Goal: Task Accomplishment & Management: Use online tool/utility

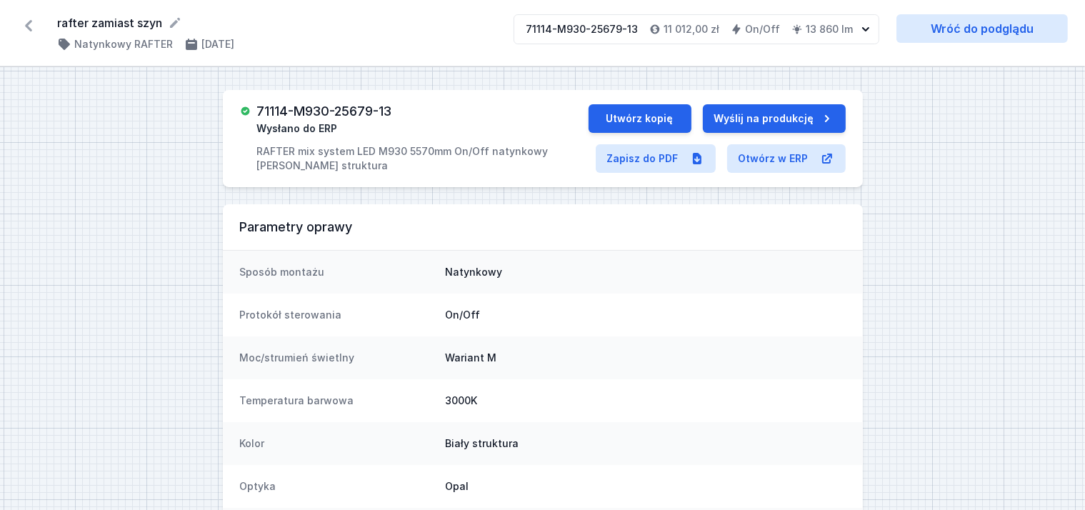
click at [25, 29] on icon at bounding box center [28, 25] width 23 height 23
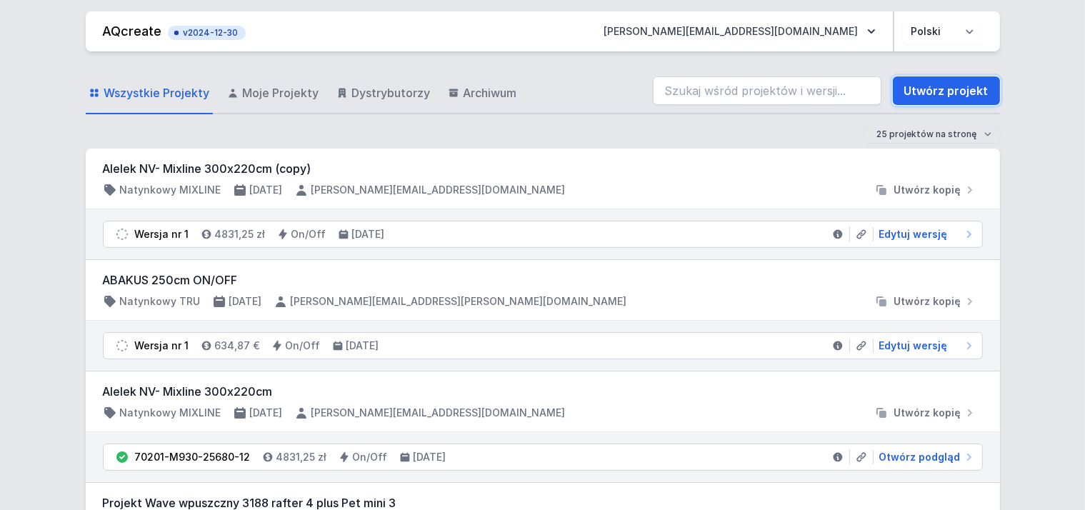
click at [943, 86] on link "Utwórz projekt" at bounding box center [946, 90] width 107 height 29
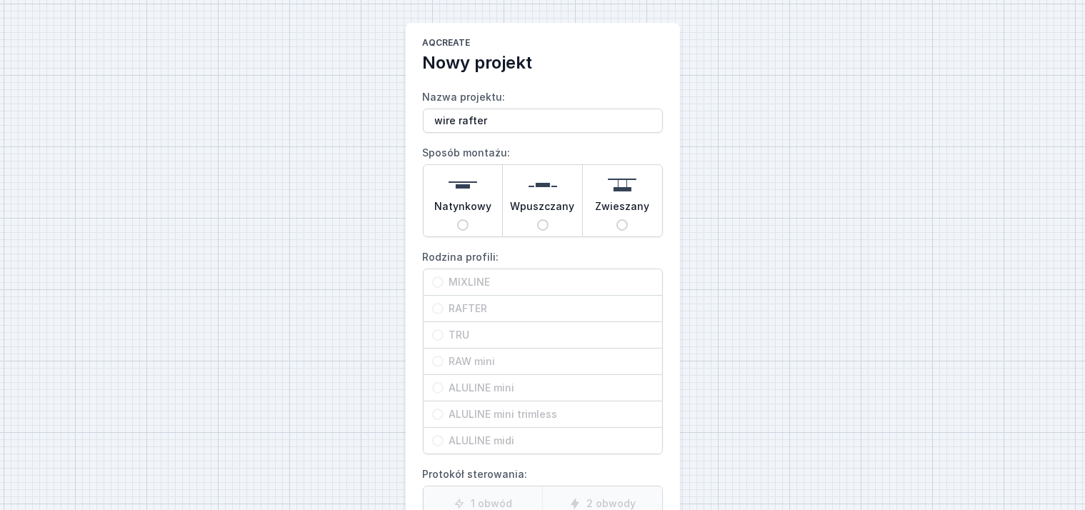
type input "wire rafter"
click at [621, 193] on img at bounding box center [622, 185] width 29 height 29
click at [621, 219] on input "Zwieszany" at bounding box center [622, 224] width 11 height 11
radio input "true"
click at [503, 306] on span "RAFTER" at bounding box center [549, 308] width 210 height 14
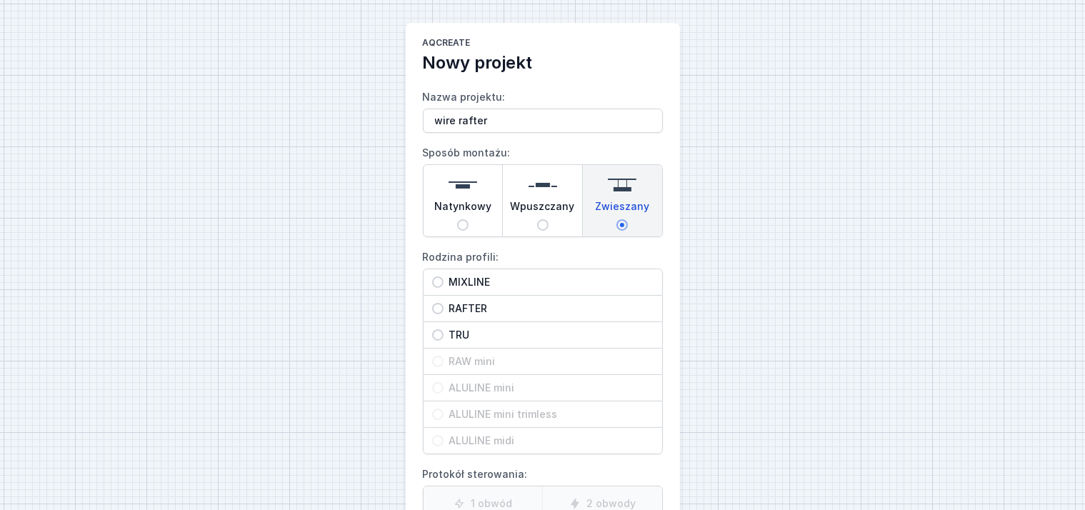
click at [444, 306] on input "RAFTER" at bounding box center [437, 308] width 11 height 11
radio input "true"
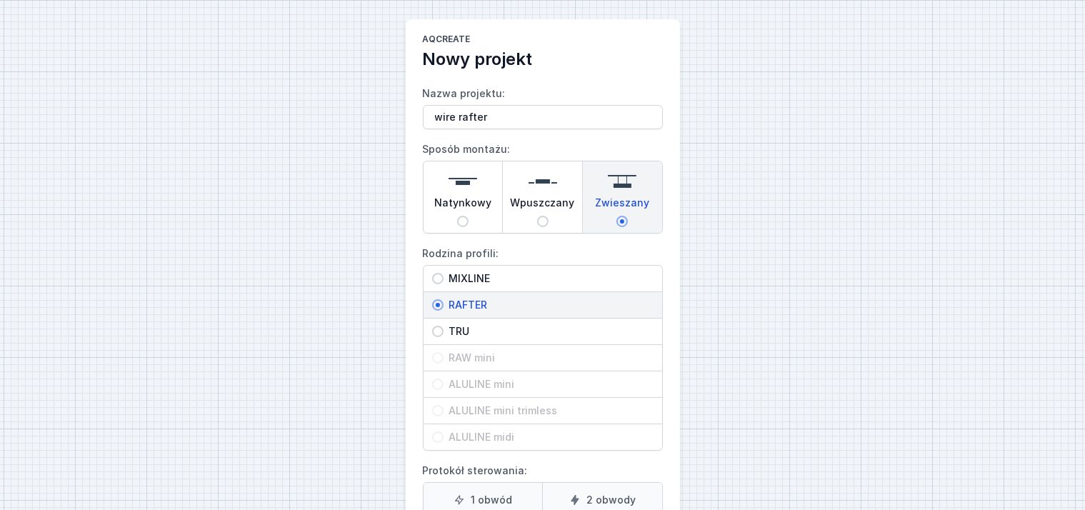
scroll to position [206, 0]
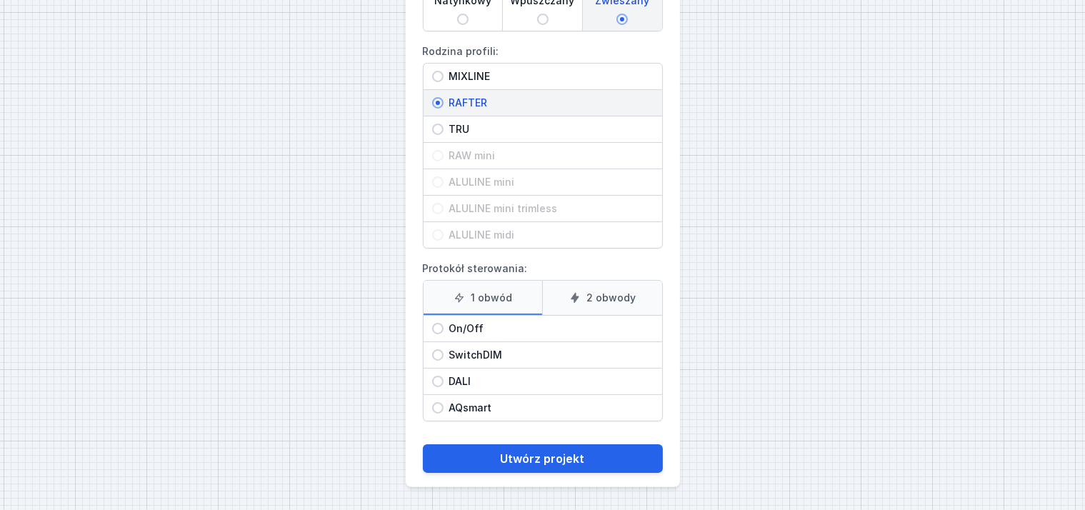
click at [455, 316] on div "On/Off" at bounding box center [543, 329] width 239 height 26
click at [444, 323] on input "On/Off" at bounding box center [437, 328] width 11 height 11
radio input "true"
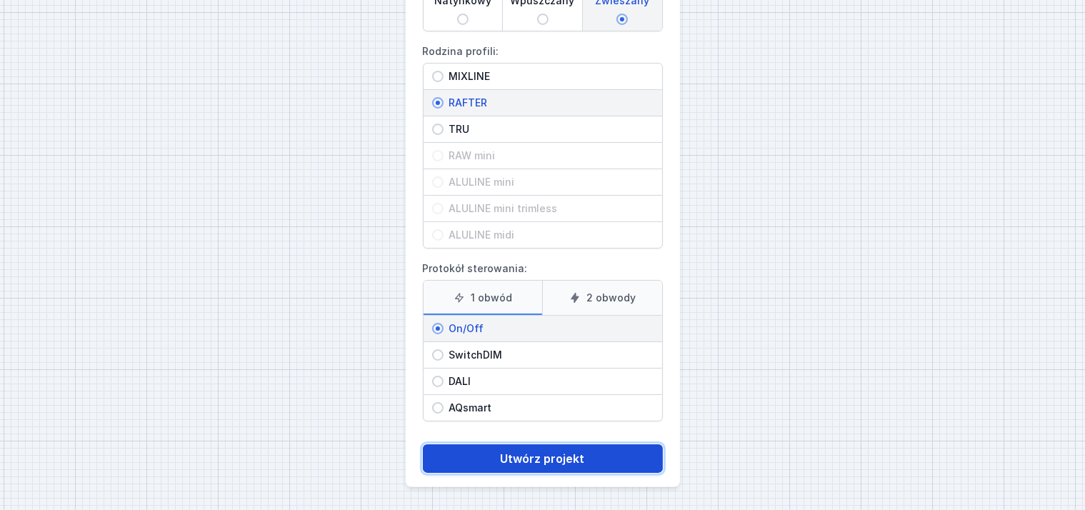
click at [509, 448] on button "Utwórz projekt" at bounding box center [543, 458] width 240 height 29
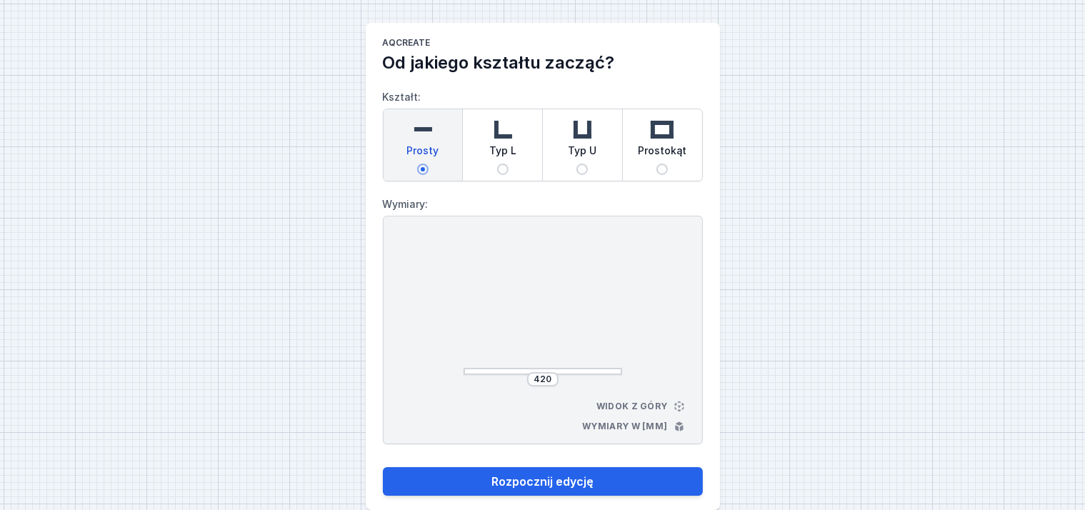
click at [666, 148] on span "Prostokąt" at bounding box center [662, 154] width 49 height 20
click at [666, 164] on input "Prostokąt" at bounding box center [662, 169] width 11 height 11
radio input "true"
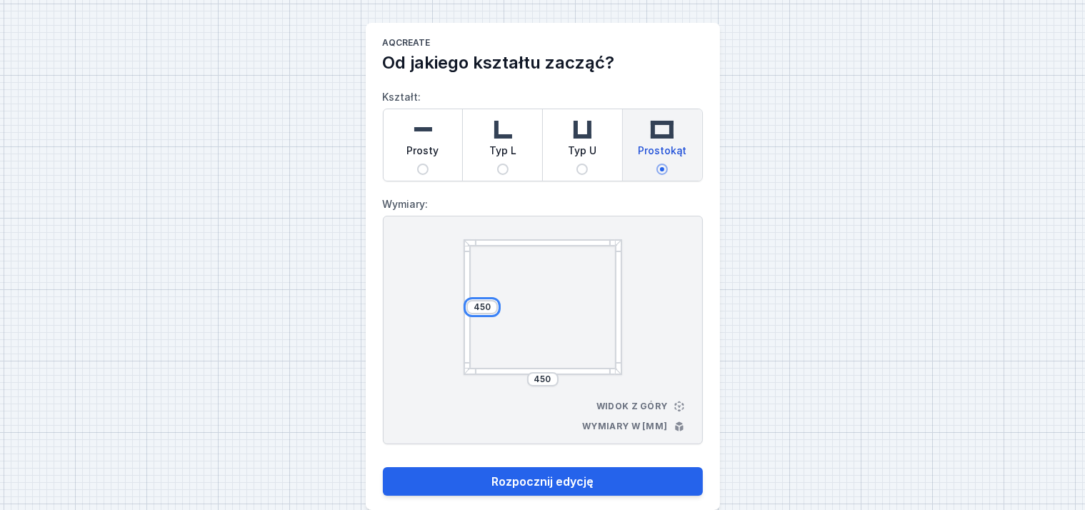
click at [474, 306] on input "450" at bounding box center [482, 306] width 23 height 11
type input "1446"
click at [542, 318] on div at bounding box center [543, 307] width 159 height 136
click at [538, 377] on input "450" at bounding box center [543, 379] width 23 height 11
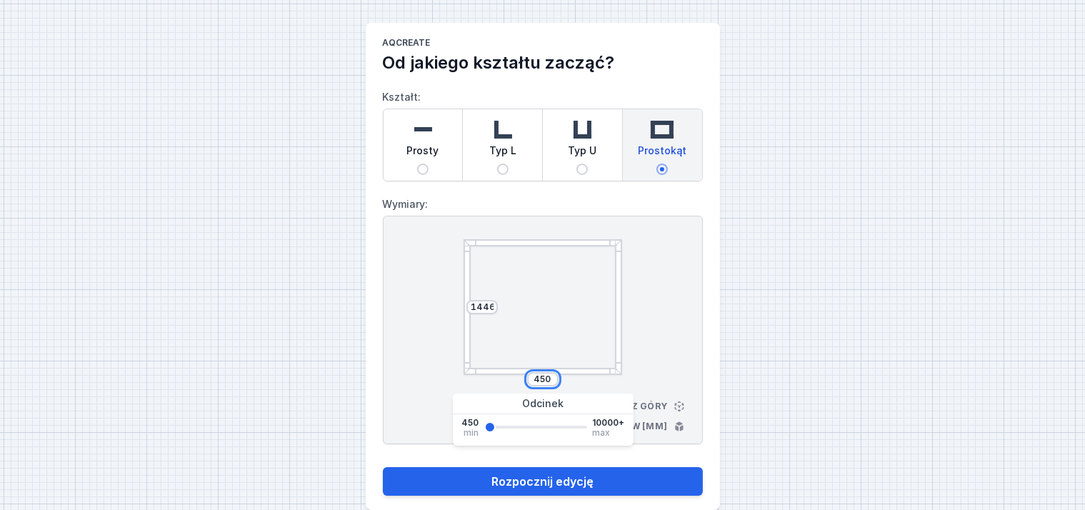
click at [538, 377] on input "450" at bounding box center [543, 379] width 23 height 11
type input "1577"
click at [383, 467] on button "Rozpocznij edycję" at bounding box center [543, 481] width 320 height 29
type input "1577"
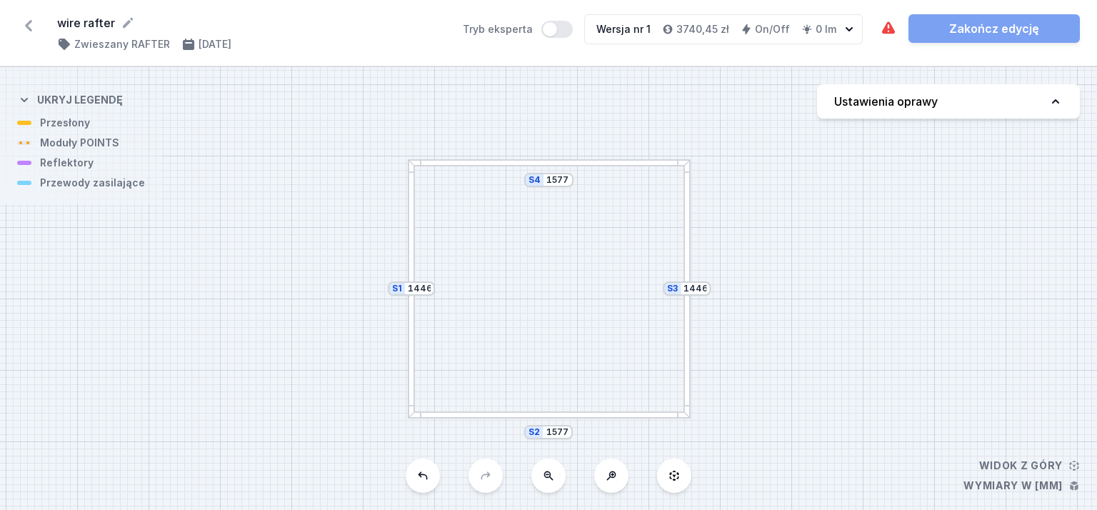
click at [409, 219] on div at bounding box center [411, 288] width 7 height 259
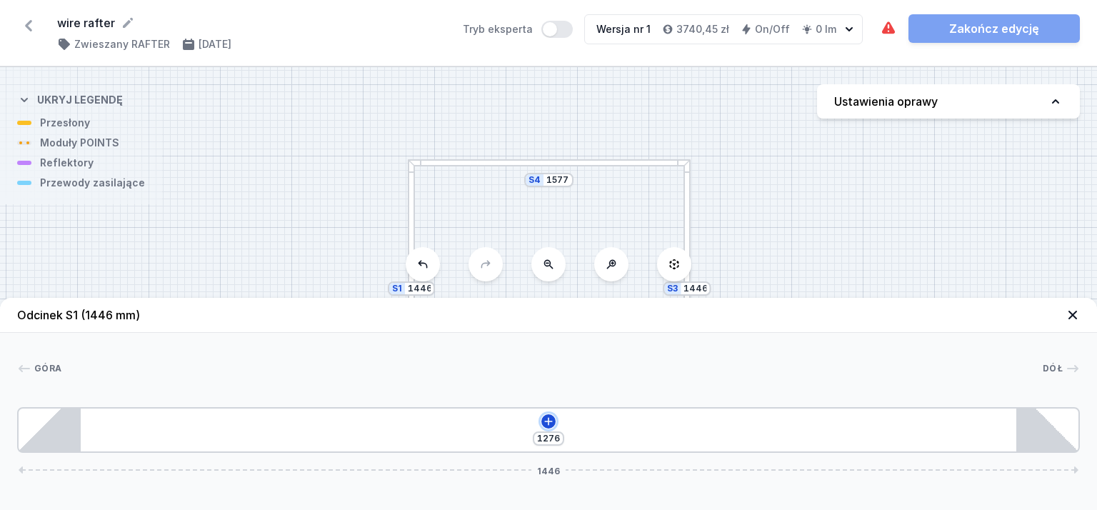
click at [552, 427] on button at bounding box center [549, 421] width 14 height 14
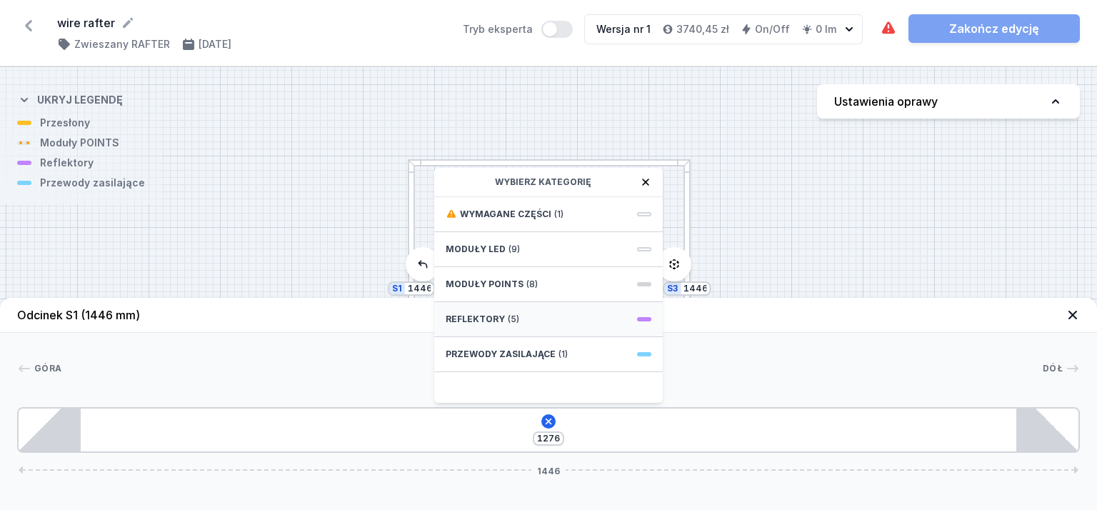
click at [491, 324] on span "Reflektory" at bounding box center [475, 319] width 59 height 11
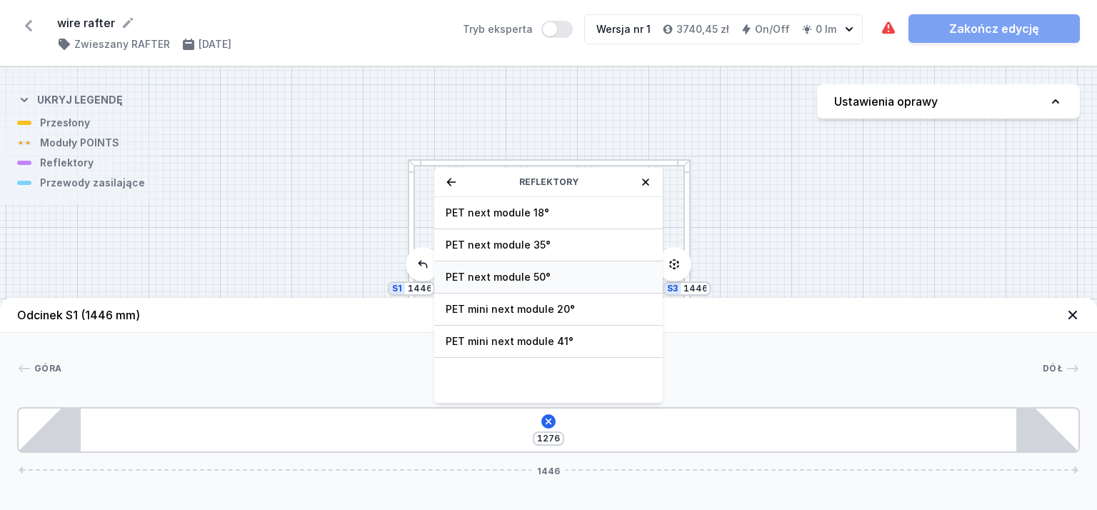
click at [509, 267] on div "PET next module 50°" at bounding box center [548, 277] width 229 height 32
type input "1206"
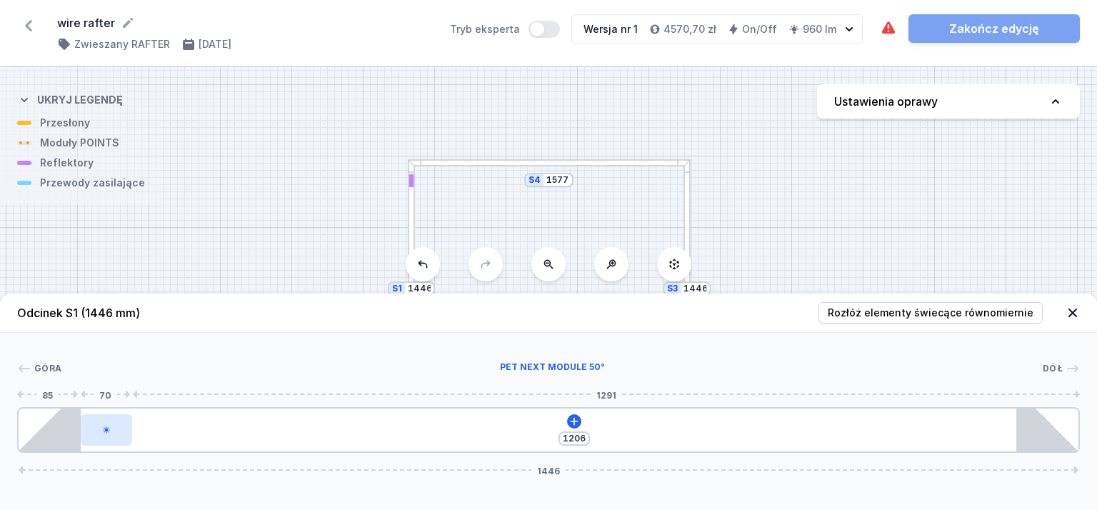
click at [112, 429] on div at bounding box center [106, 429] width 51 height 31
select select "2373"
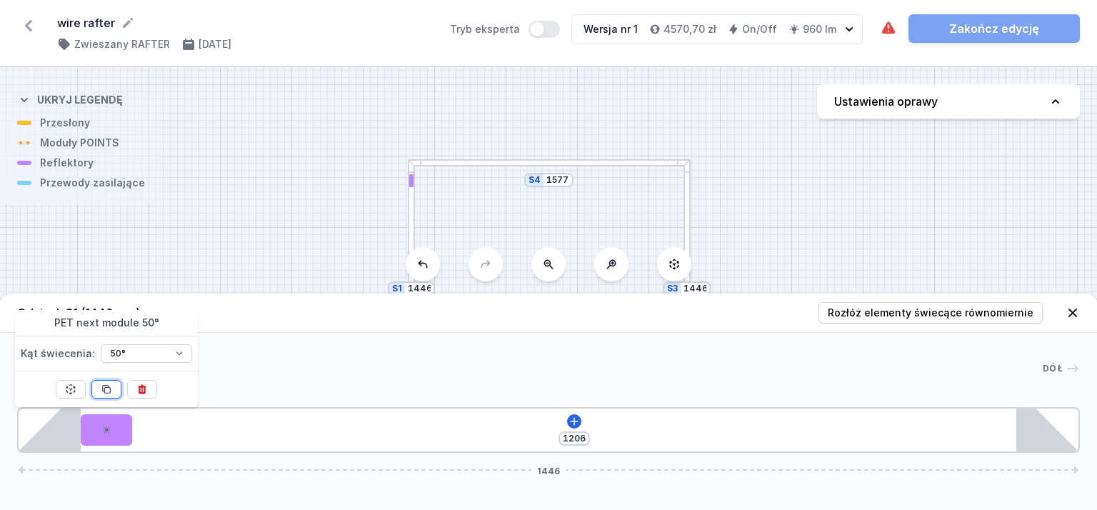
click at [106, 387] on icon at bounding box center [107, 389] width 8 height 8
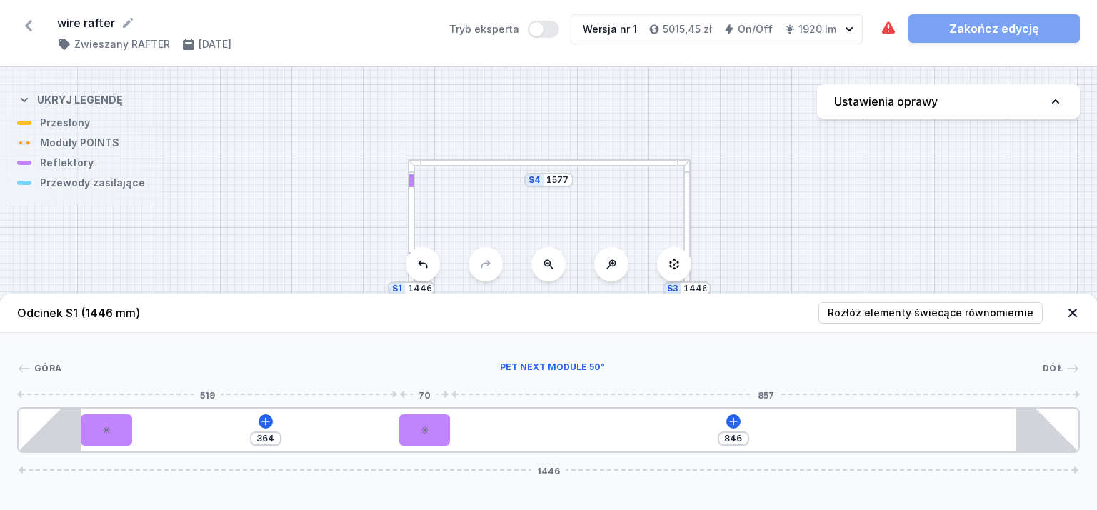
type input "669"
type input "467"
type input "606"
type input "530"
type input "579"
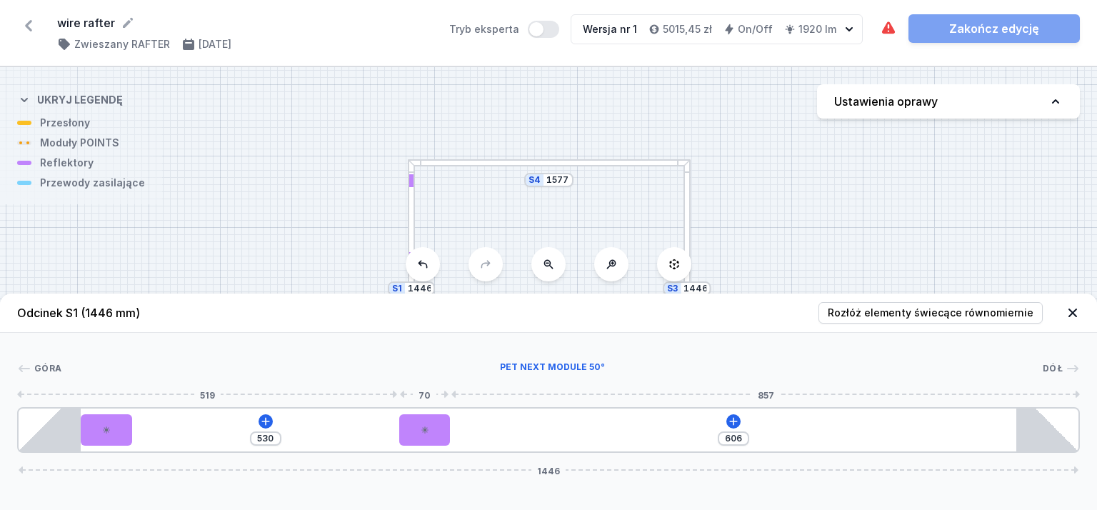
type input "557"
type input "505"
type input "631"
type input "467"
type input "669"
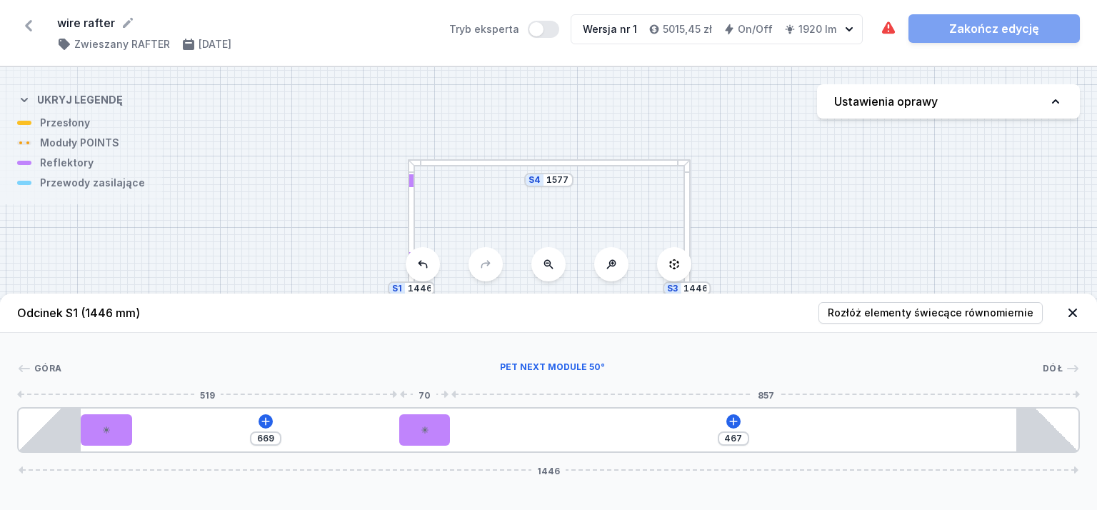
type input "436"
type input "700"
type input "412"
type input "724"
type input "389"
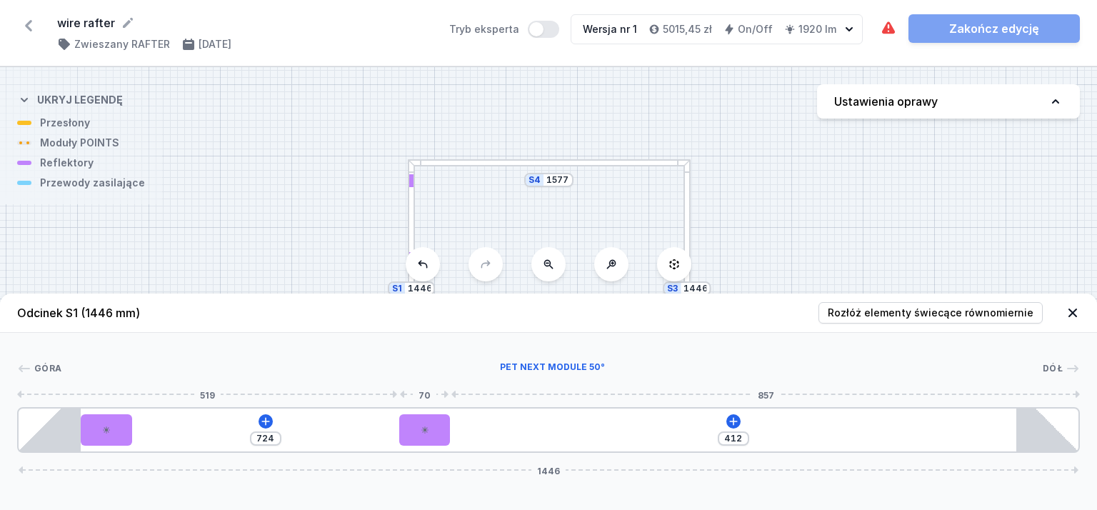
type input "747"
type input "349"
type input "787"
type input "328"
type input "808"
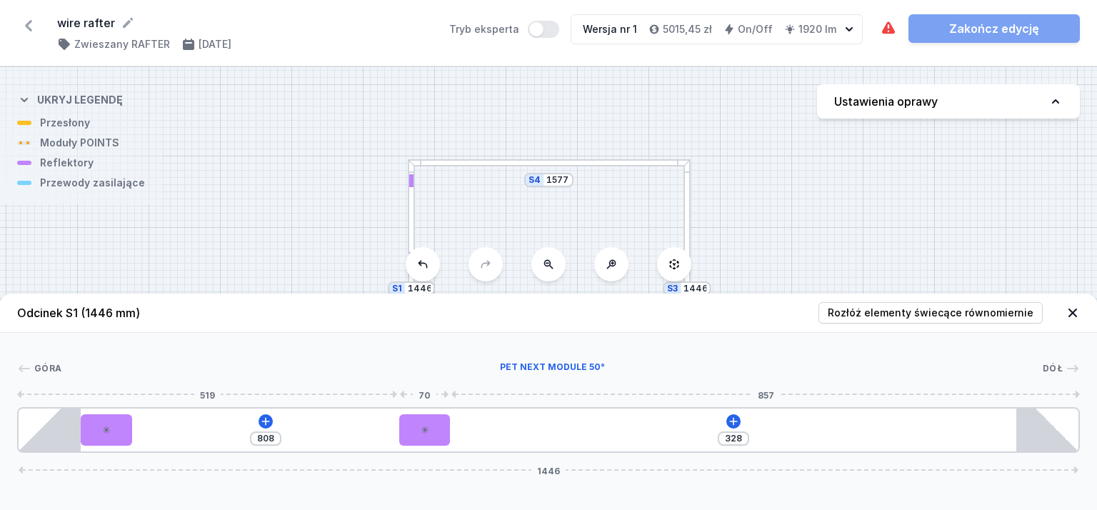
type input "307"
type input "829"
type input "284"
type input "852"
type input "259"
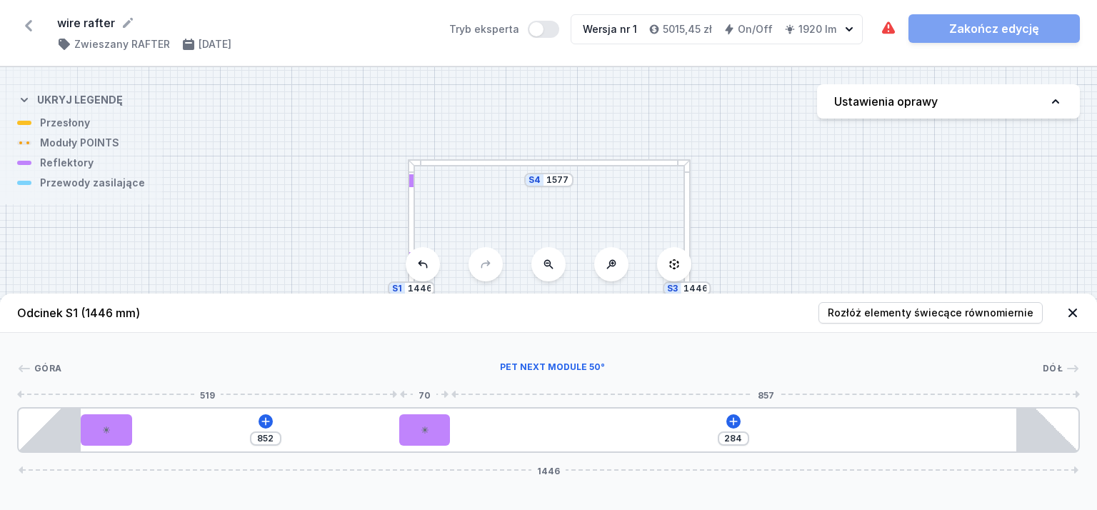
type input "877"
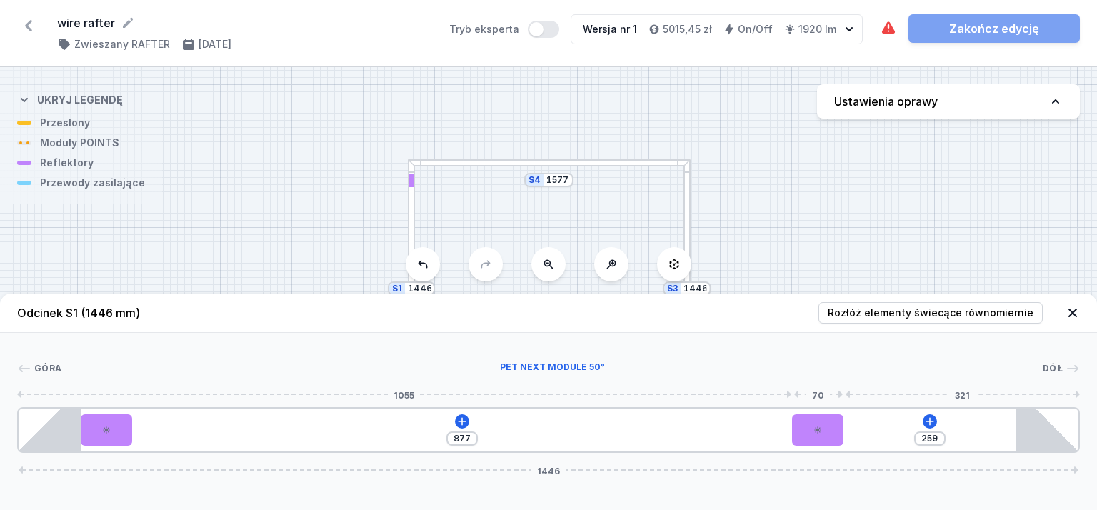
type input "208"
type input "928"
type input "191"
type input "945"
type input "186"
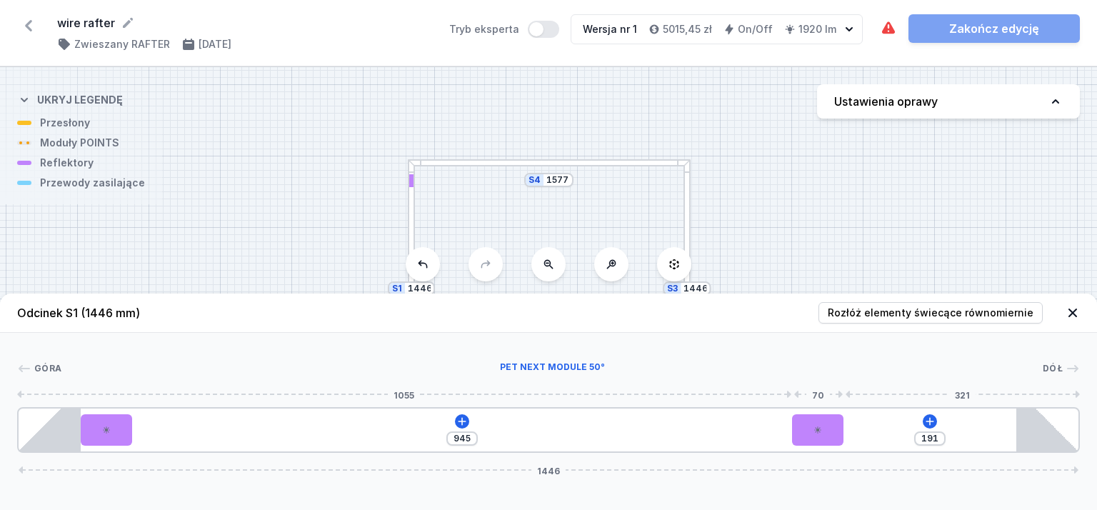
type input "950"
type input "183"
type input "953"
type input "180"
type input "956"
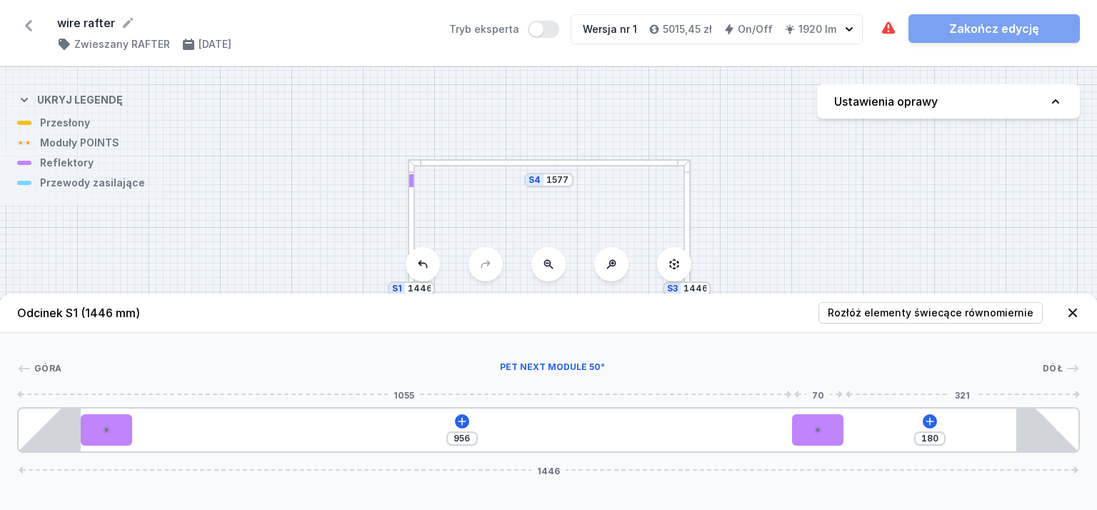
type input "177"
type input "959"
type input "169"
type input "967"
type input "161"
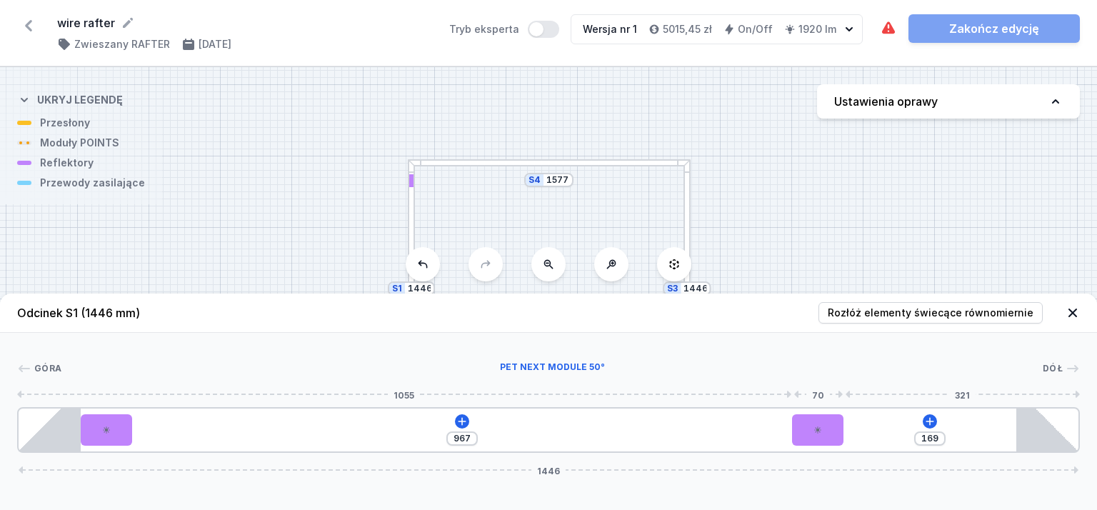
type input "975"
type input "150"
type input "986"
type input "140"
type input "996"
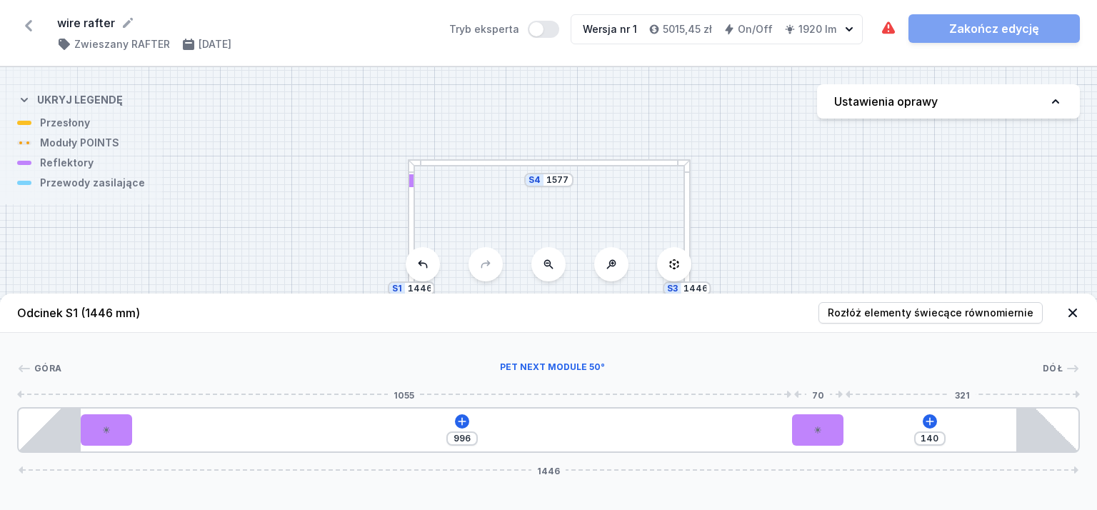
type input "129"
type input "1007"
type input "118"
type input "1018"
type input "107"
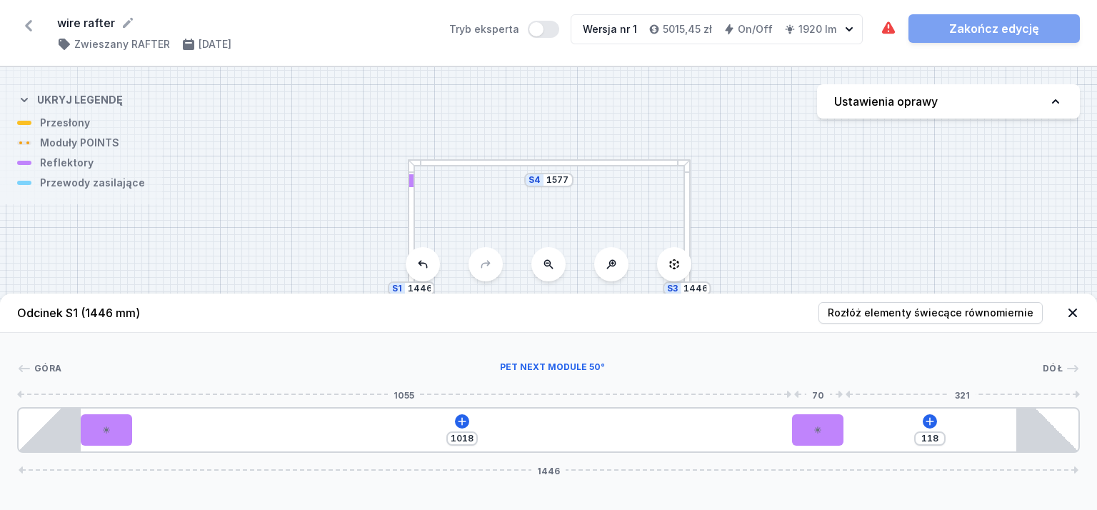
type input "1029"
type input "90"
type input "1046"
type input "81"
type input "1055"
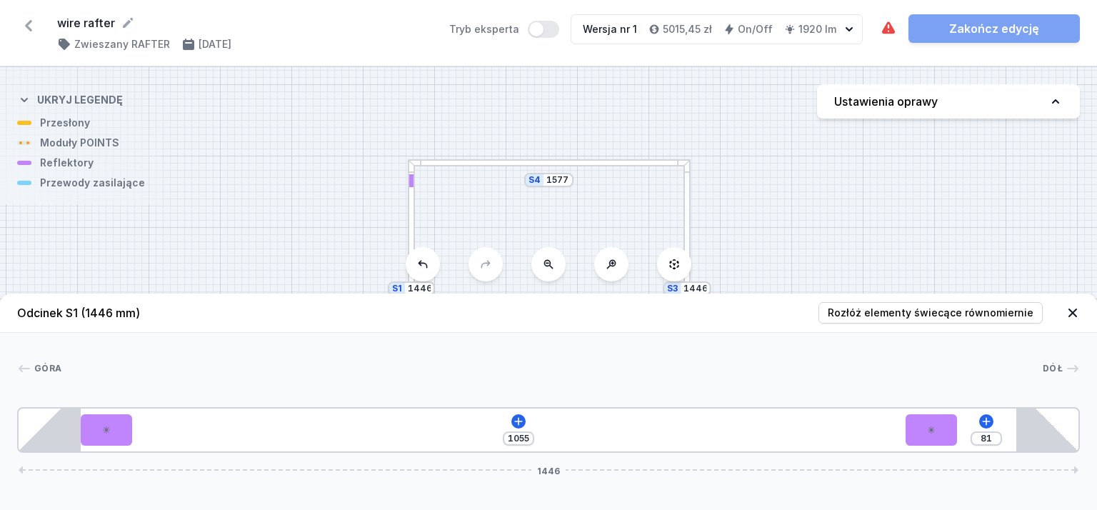
type input "74"
type input "1062"
type input "69"
type input "1067"
type input "63"
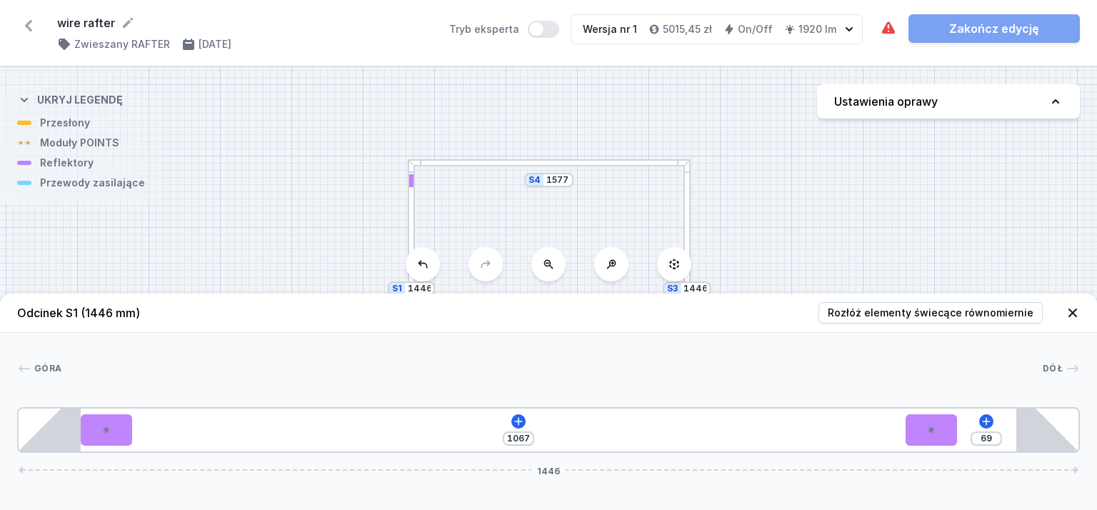
type input "1073"
type input "57"
type input "1079"
type input "47"
type input "1089"
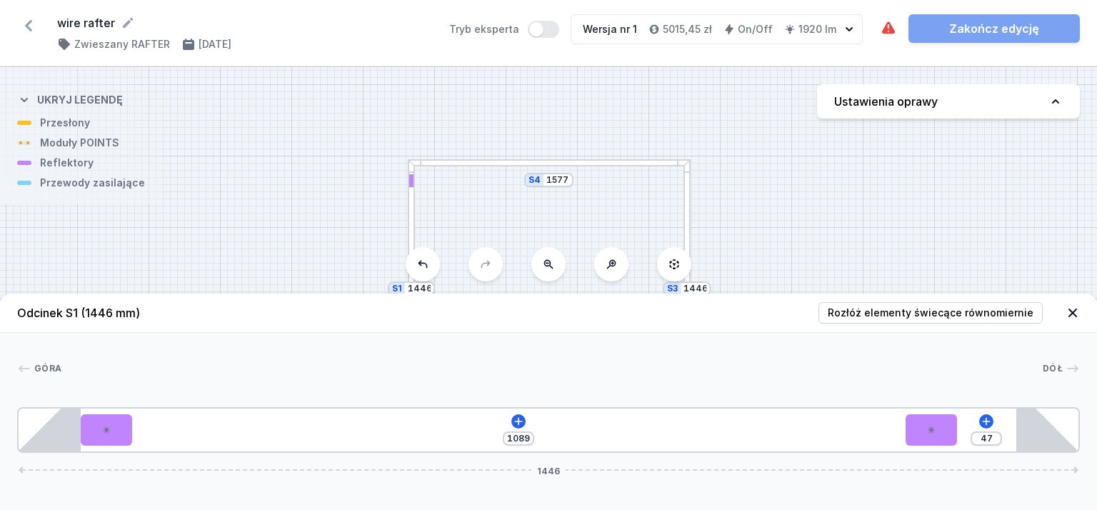
type input "40"
type input "1096"
type input "35"
type input "1101"
type input "34"
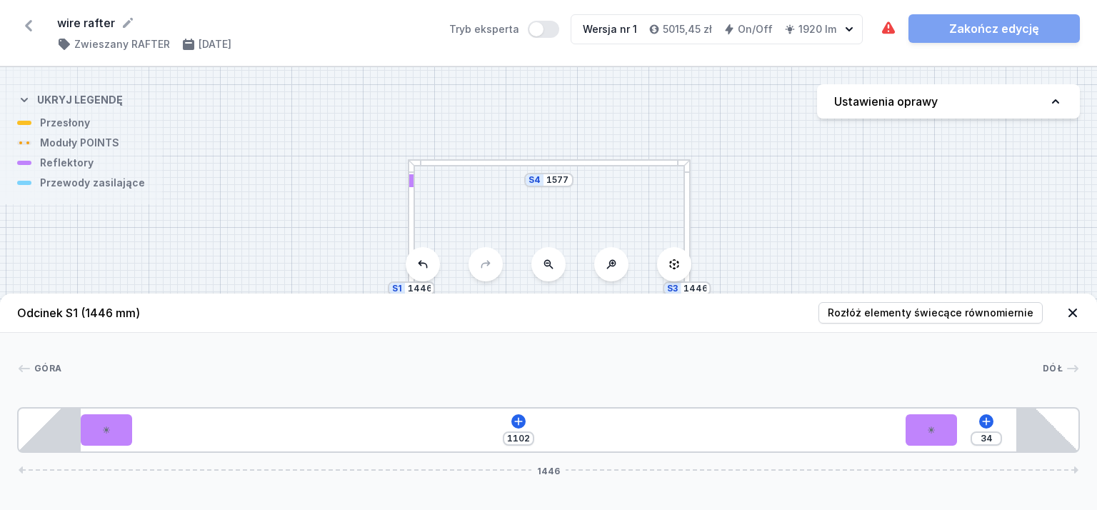
drag, startPoint x: 165, startPoint y: 432, endPoint x: 992, endPoint y: 437, distance: 826.6
click at [995, 438] on div "1102 34 1446" at bounding box center [548, 430] width 1063 height 46
click at [534, 424] on icon at bounding box center [536, 421] width 11 height 11
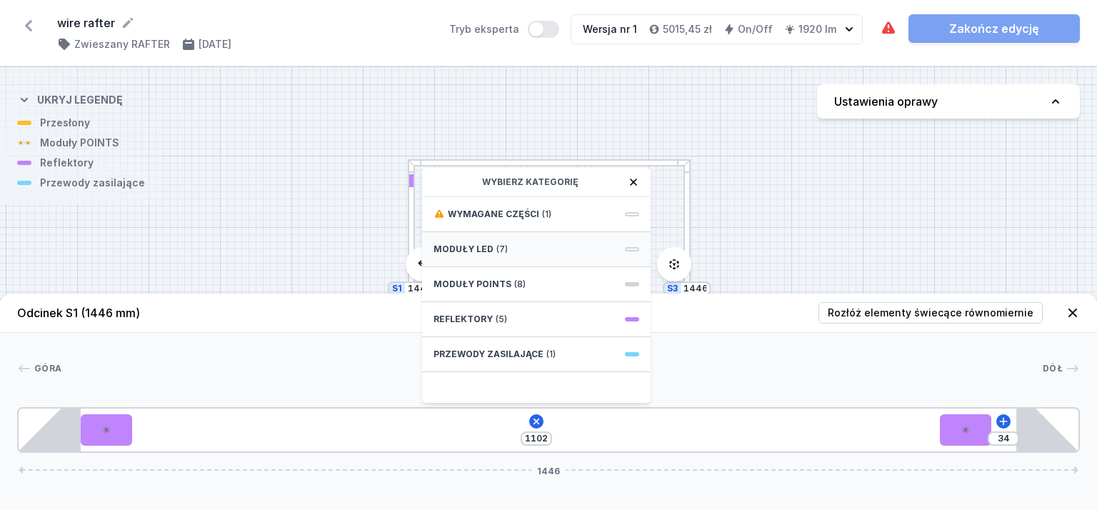
click at [480, 249] on span "Moduły LED" at bounding box center [464, 249] width 60 height 11
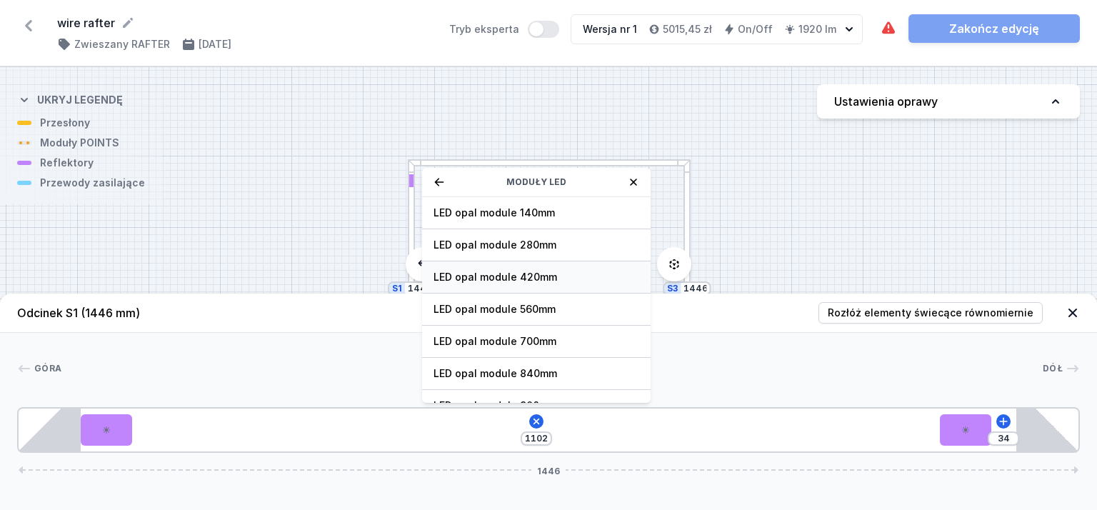
click at [503, 275] on span "LED opal module 420mm" at bounding box center [537, 277] width 206 height 14
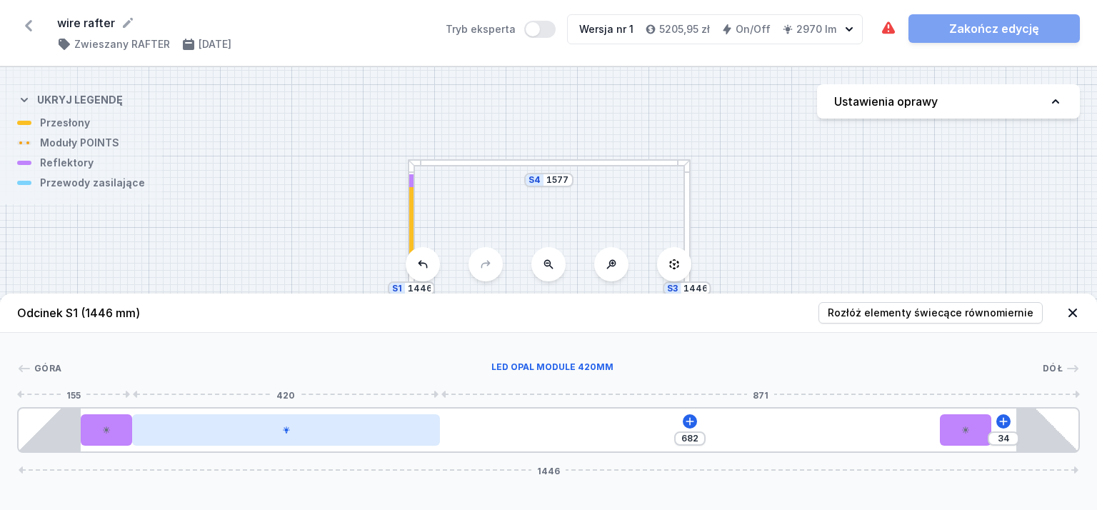
click at [394, 427] on div at bounding box center [286, 429] width 308 height 31
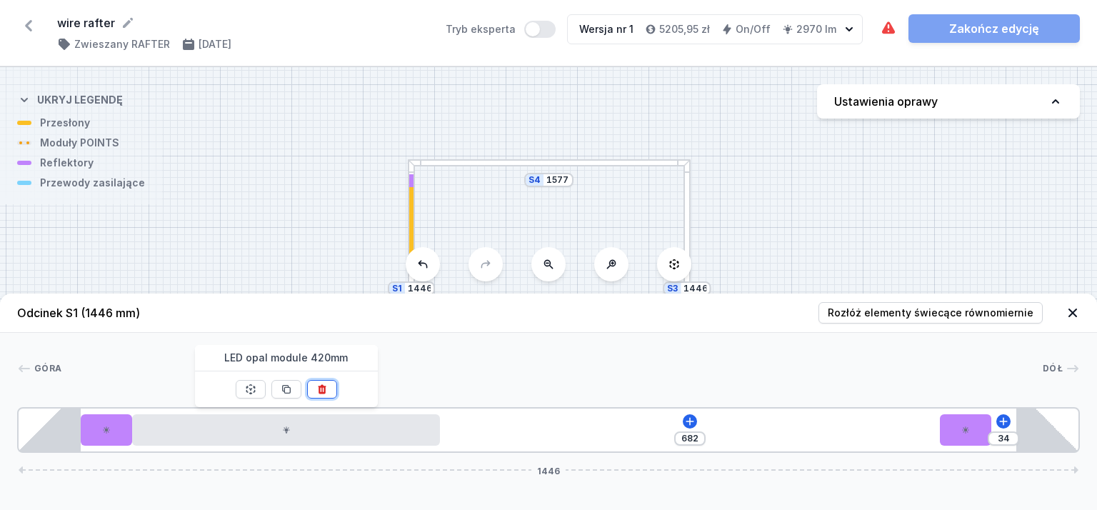
click at [324, 394] on icon at bounding box center [321, 389] width 11 height 11
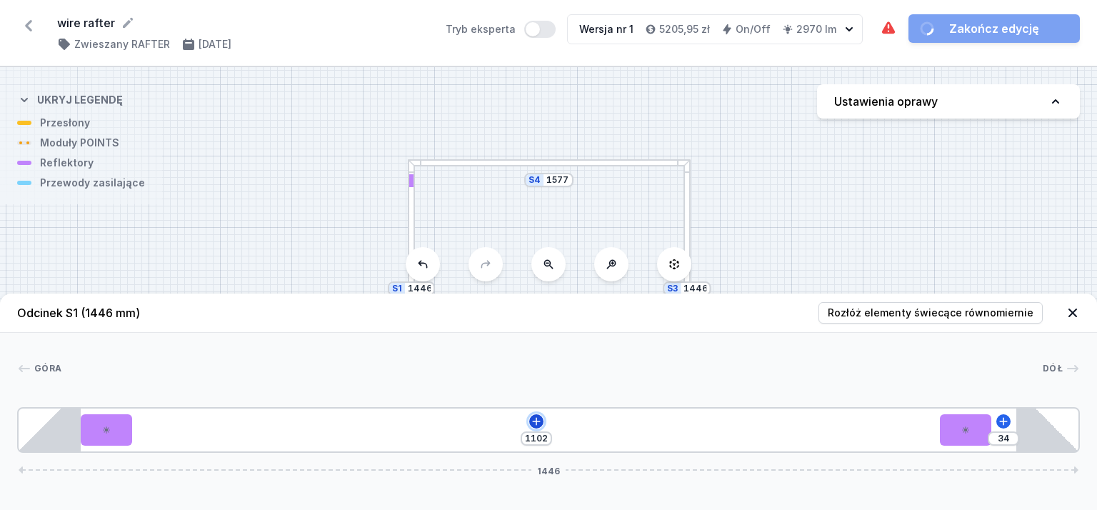
click at [531, 424] on icon at bounding box center [536, 421] width 11 height 11
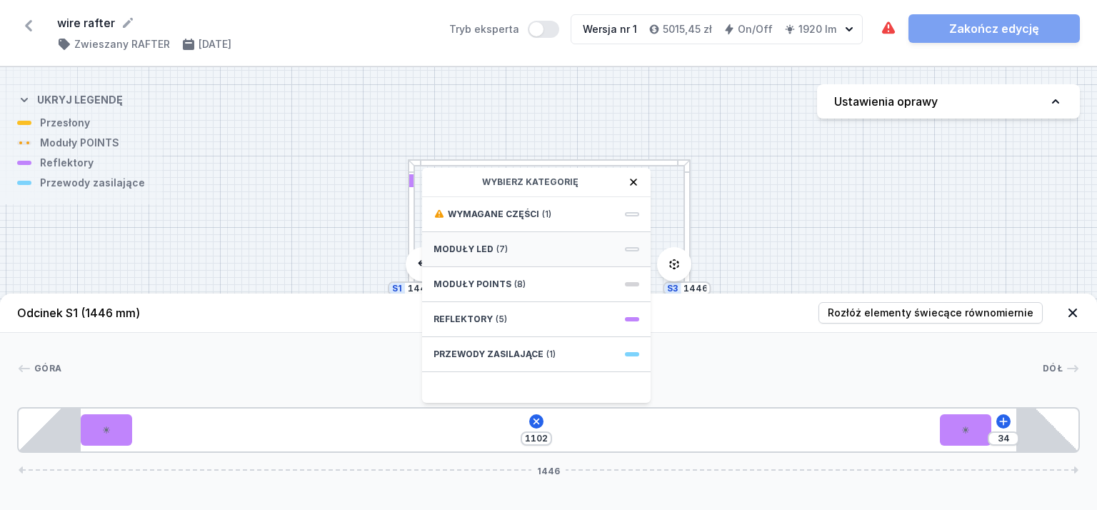
click at [482, 252] on span "Moduły LED" at bounding box center [464, 249] width 60 height 11
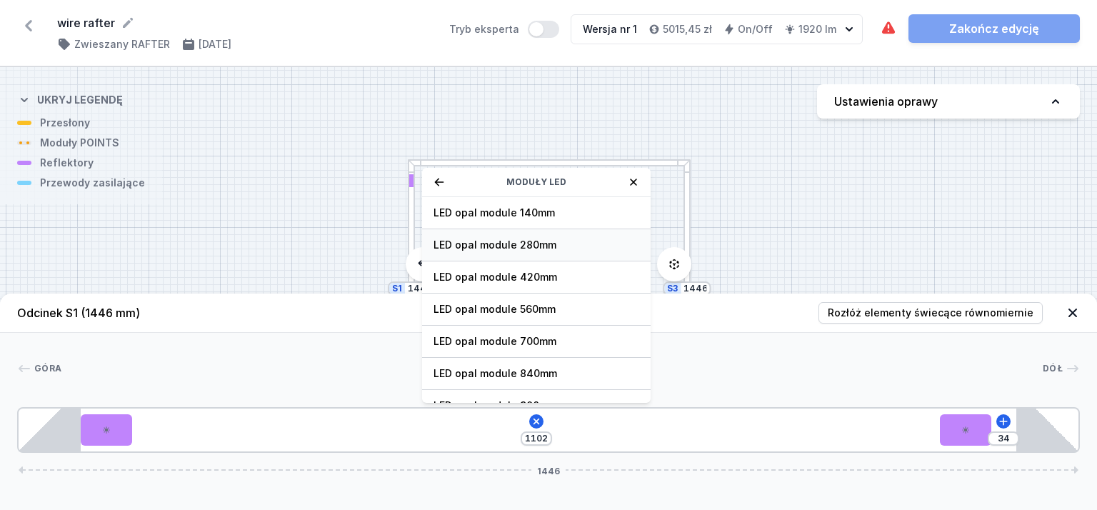
click at [492, 247] on span "LED opal module 280mm" at bounding box center [537, 245] width 206 height 14
type input "822"
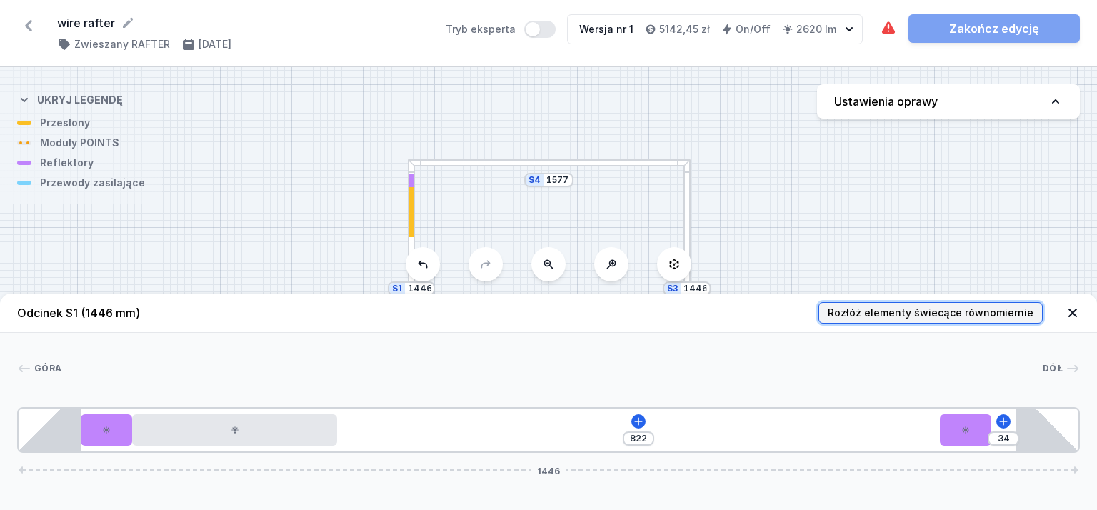
click at [869, 319] on span "Rozłóż elementy świecące równomiernie" at bounding box center [931, 313] width 206 height 14
type input "170"
type input "257"
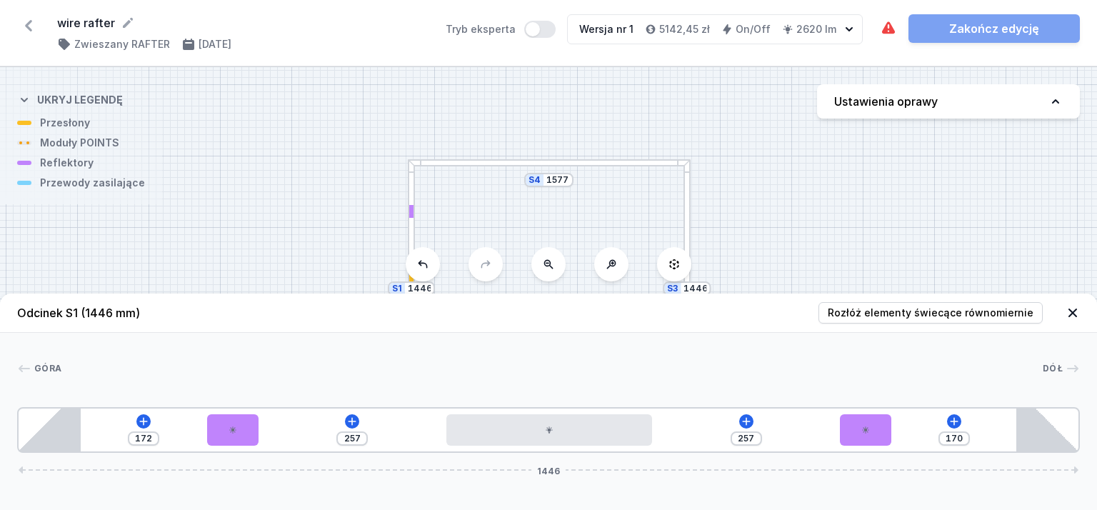
click at [794, 195] on div "S4 1577 S3 1446 S2 1577 S1 1446" at bounding box center [548, 288] width 1097 height 443
click at [1068, 315] on icon at bounding box center [1073, 313] width 14 height 14
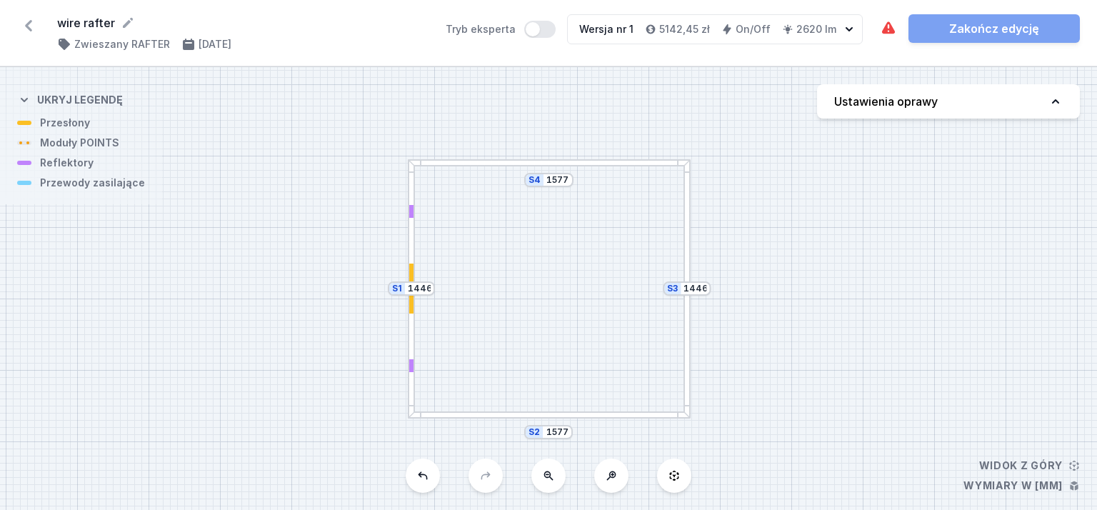
click at [689, 223] on div at bounding box center [687, 288] width 7 height 259
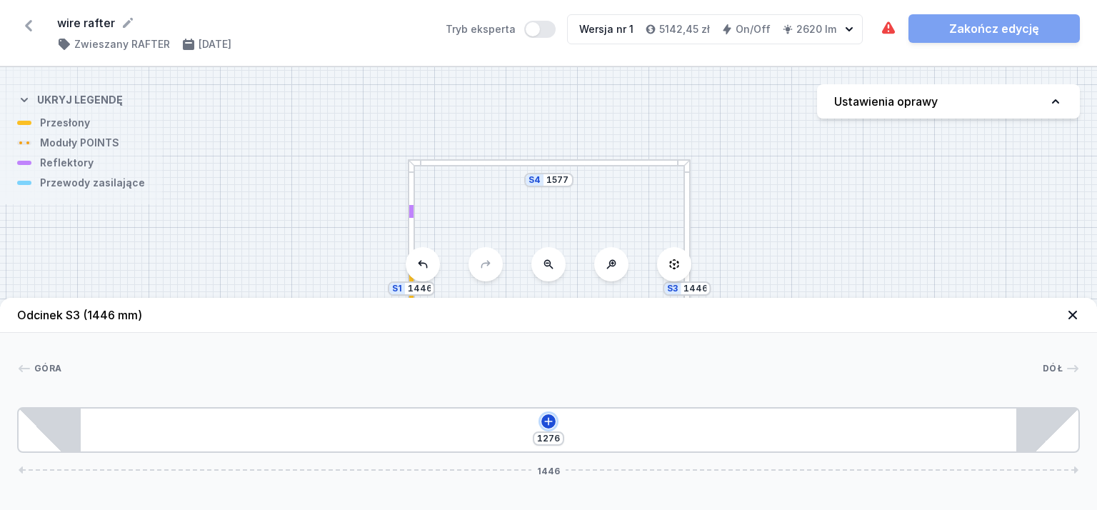
click at [547, 425] on icon at bounding box center [548, 421] width 11 height 11
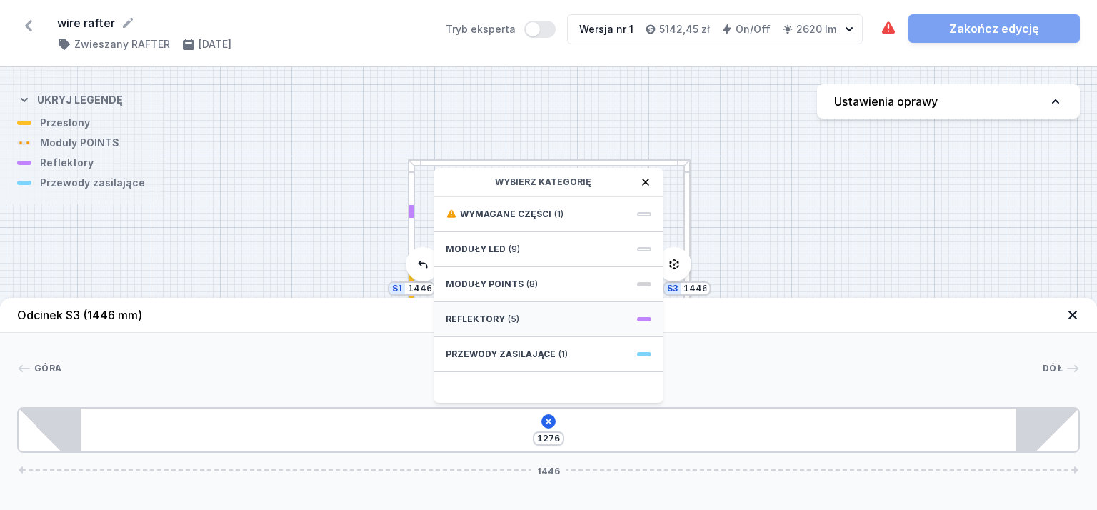
click at [491, 309] on div "Reflektory (5)" at bounding box center [548, 319] width 229 height 35
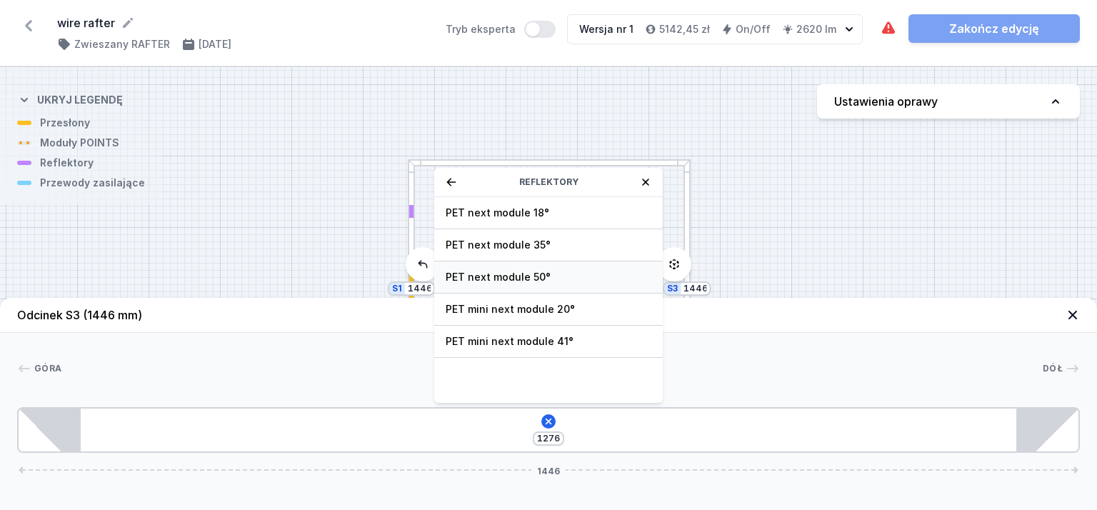
click at [513, 279] on span "PET next module 50°" at bounding box center [549, 277] width 206 height 14
type input "1206"
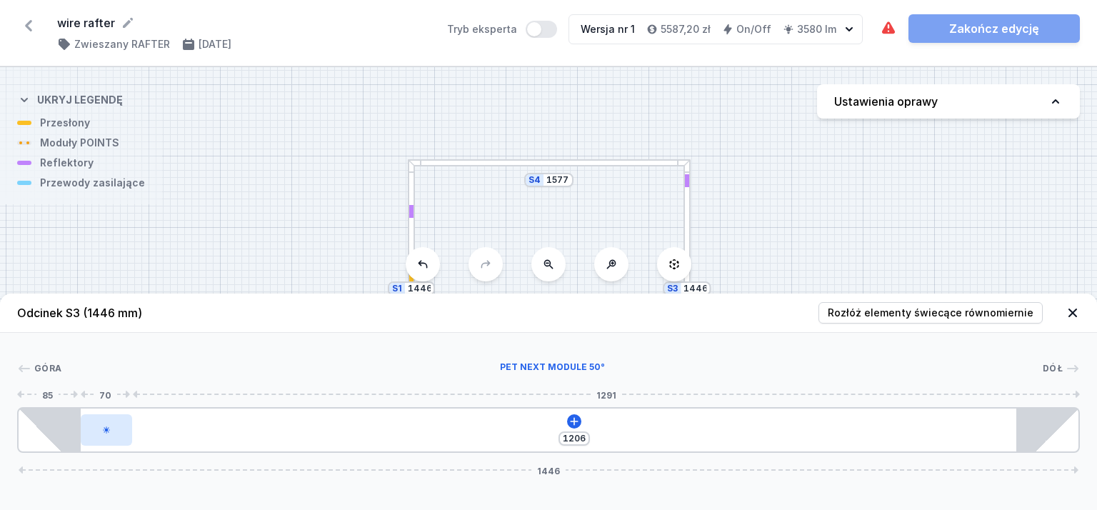
click at [117, 437] on div at bounding box center [106, 429] width 51 height 31
select select "2373"
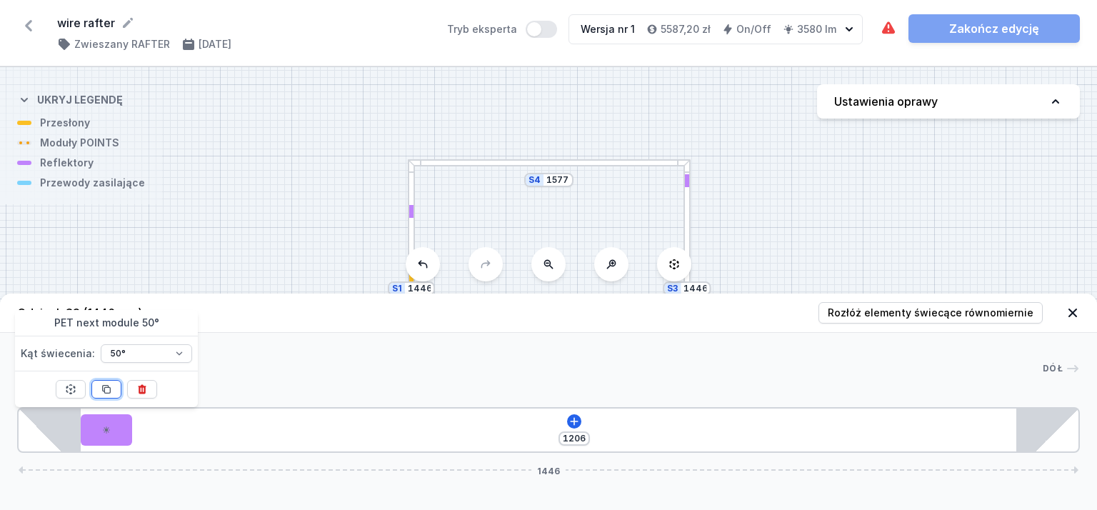
click at [111, 385] on icon at bounding box center [106, 389] width 11 height 11
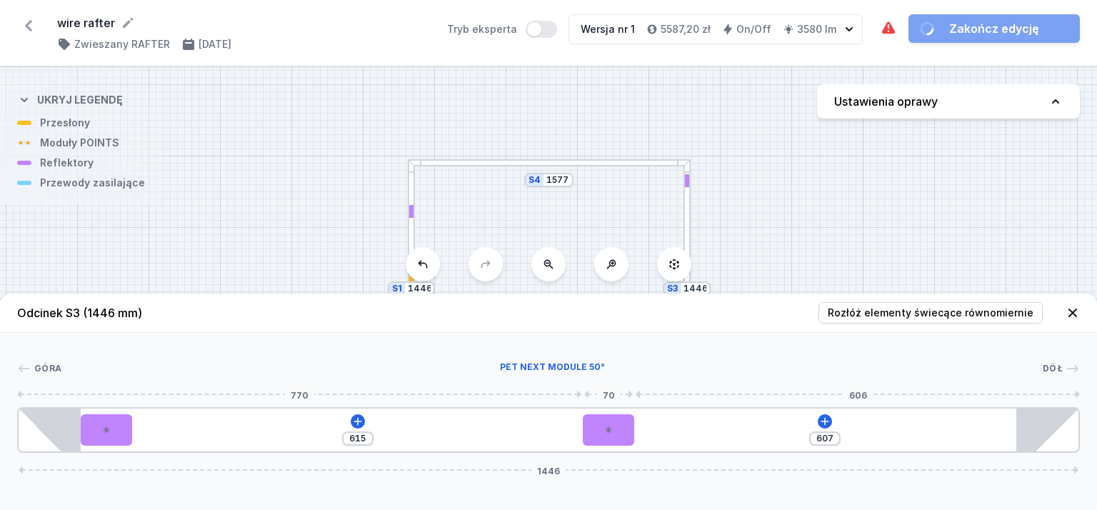
type input "443"
type input "693"
type input "410"
type input "726"
type input "350"
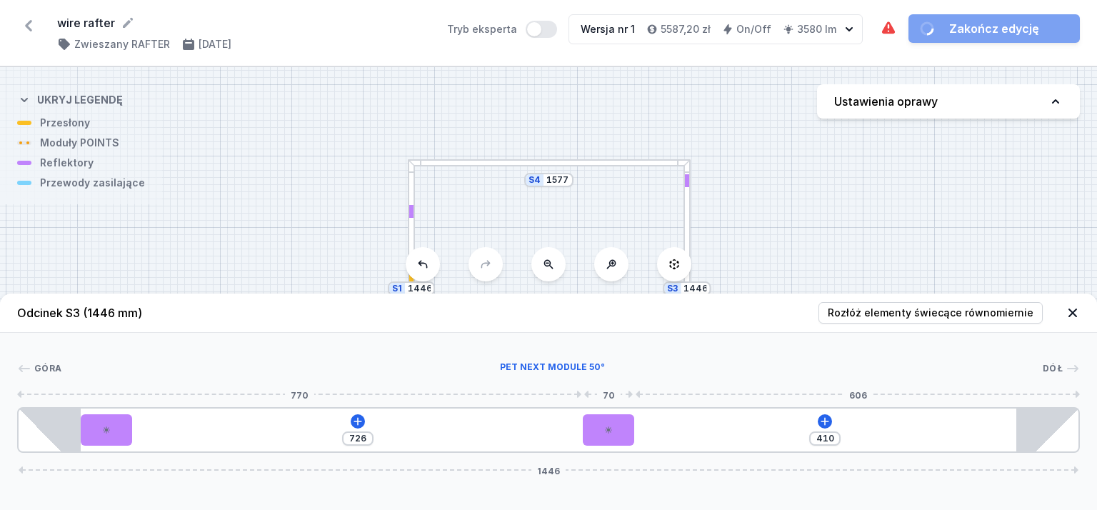
type input "786"
type input "299"
type input "837"
type input "214"
type input "922"
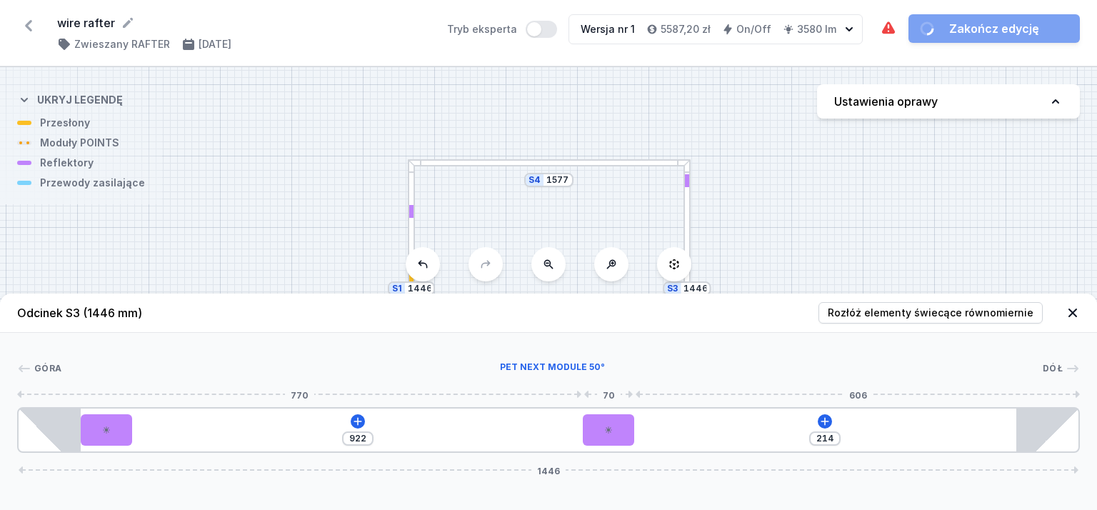
type input "190"
type input "946"
type input "171"
type input "965"
type input "153"
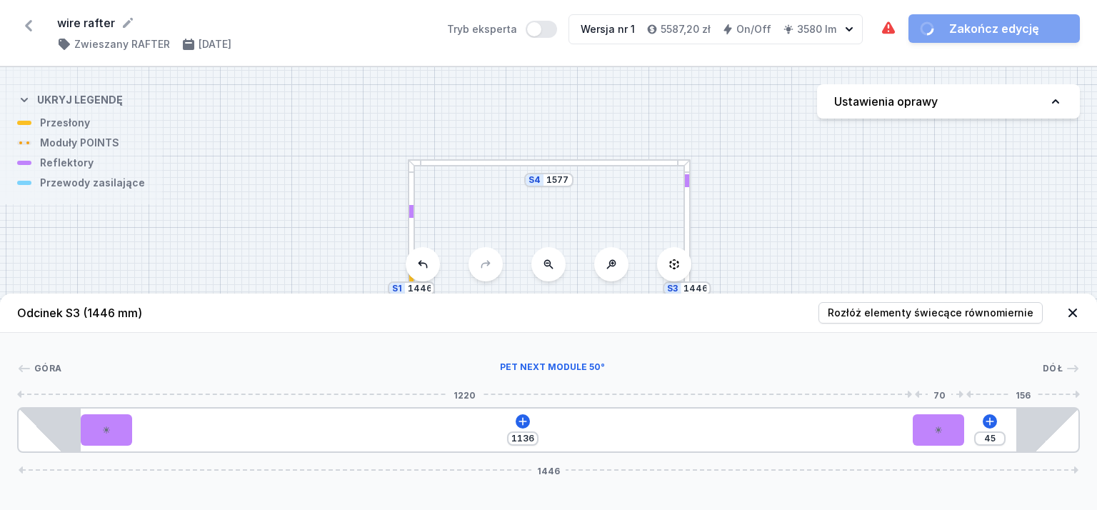
drag, startPoint x: 166, startPoint y: 438, endPoint x: 890, endPoint y: 429, distance: 724.5
click at [964, 436] on div at bounding box center [938, 429] width 51 height 31
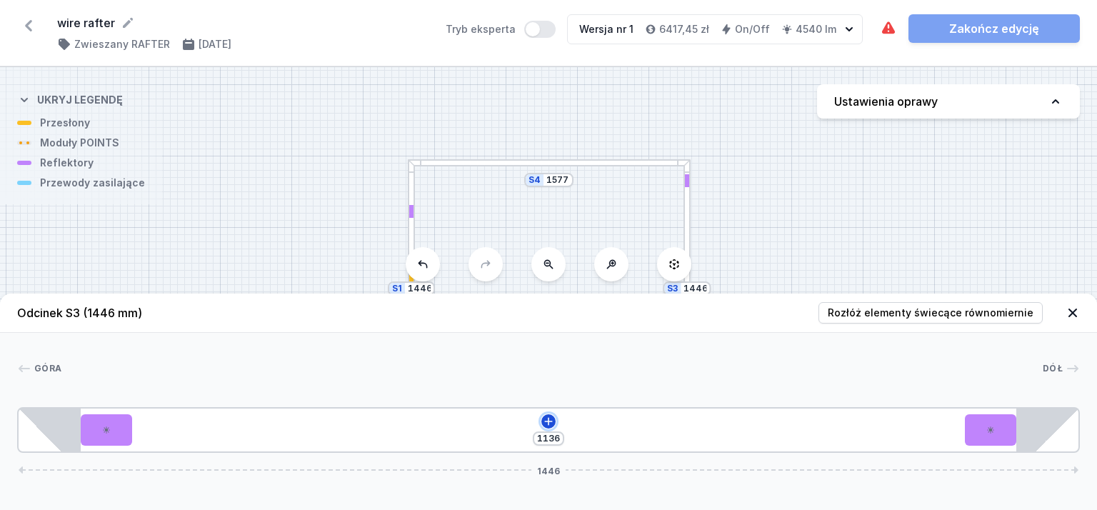
click at [553, 426] on icon at bounding box center [548, 421] width 11 height 11
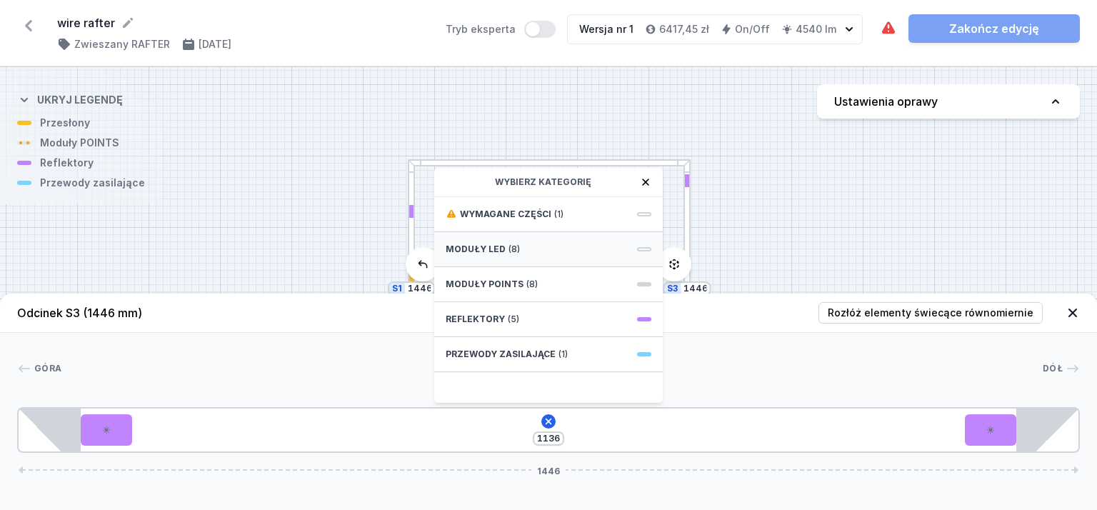
click at [499, 255] on div "Moduły LED (8)" at bounding box center [548, 249] width 229 height 35
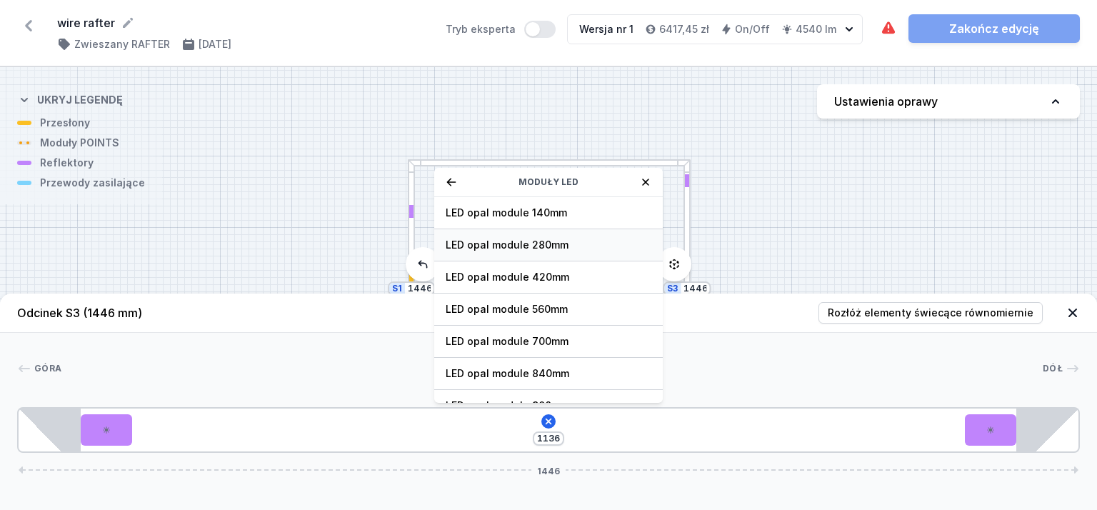
click at [505, 249] on span "LED opal module 280mm" at bounding box center [549, 245] width 206 height 14
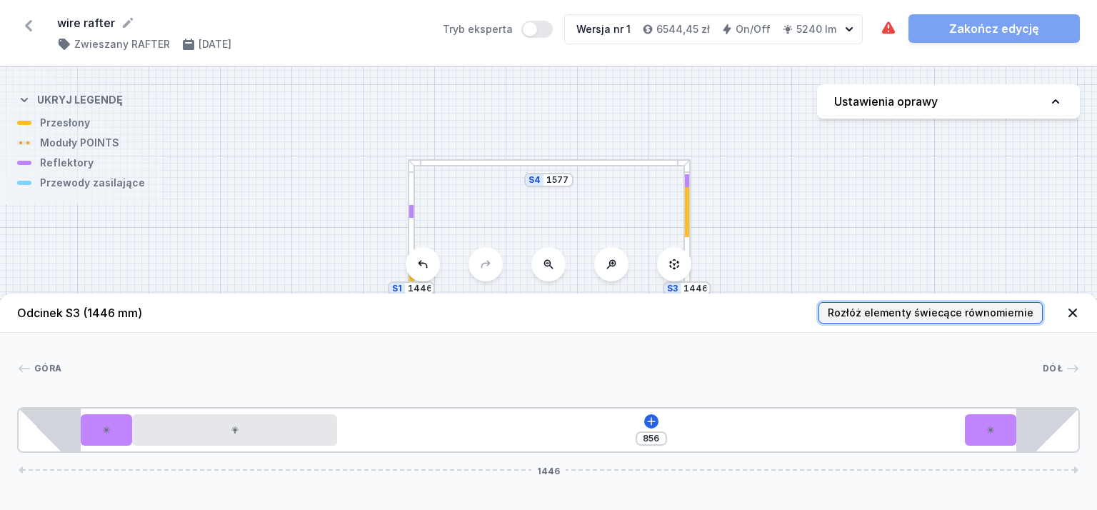
click at [889, 315] on span "Rozłóż elementy świecące równomiernie" at bounding box center [931, 313] width 206 height 14
type input "257"
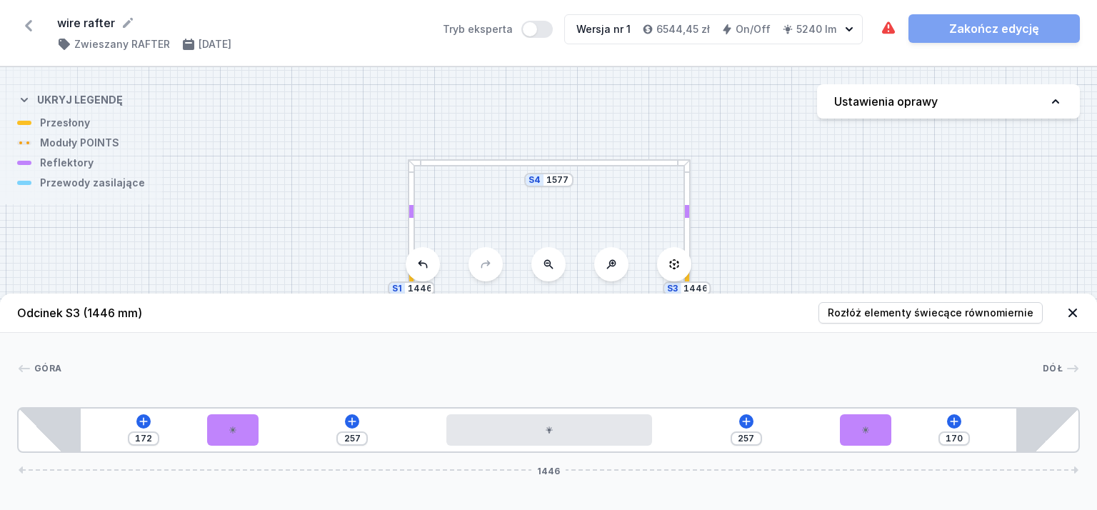
click at [832, 231] on div "S4 1577 S3 1446 S2 1577 S1 1446" at bounding box center [548, 288] width 1097 height 443
click at [1077, 311] on icon at bounding box center [1073, 313] width 14 height 14
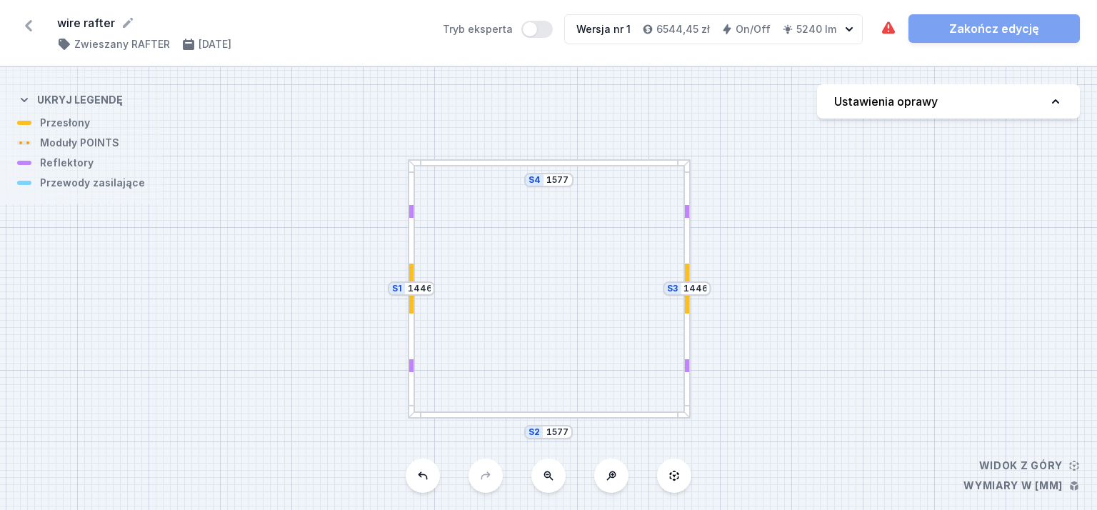
click at [502, 164] on div at bounding box center [548, 162] width 281 height 7
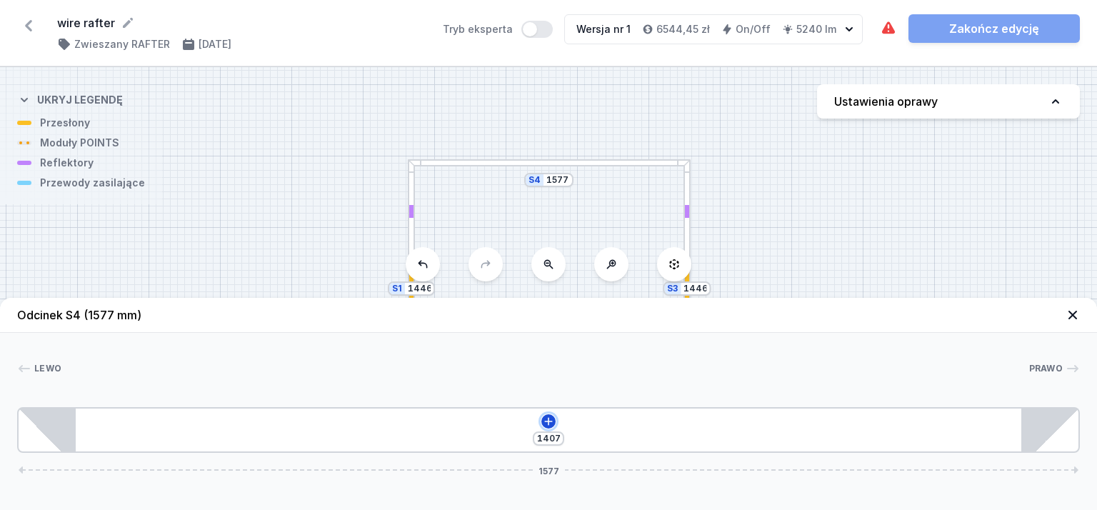
click at [547, 424] on icon at bounding box center [548, 421] width 11 height 11
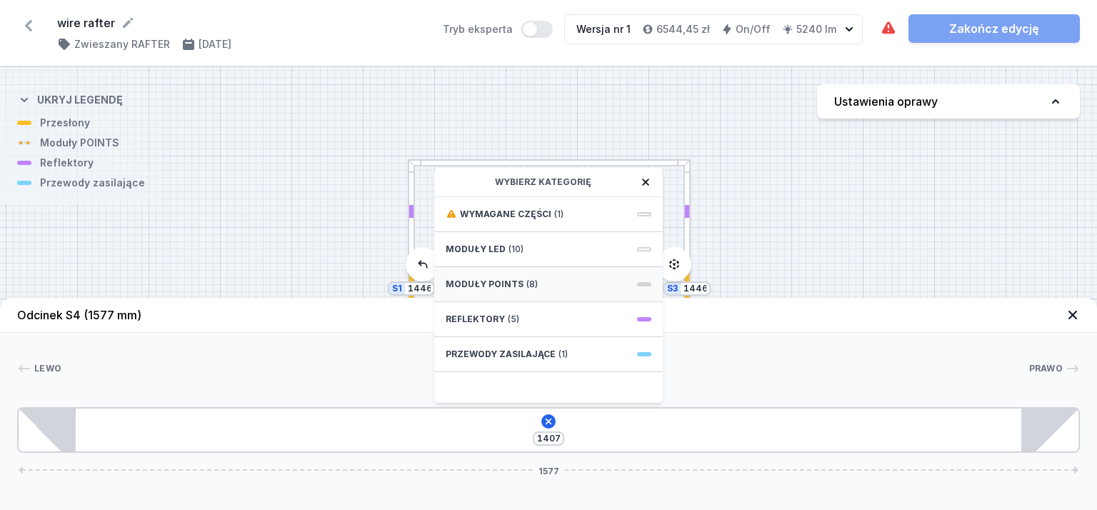
click at [494, 282] on span "Moduły POINTS" at bounding box center [485, 284] width 78 height 11
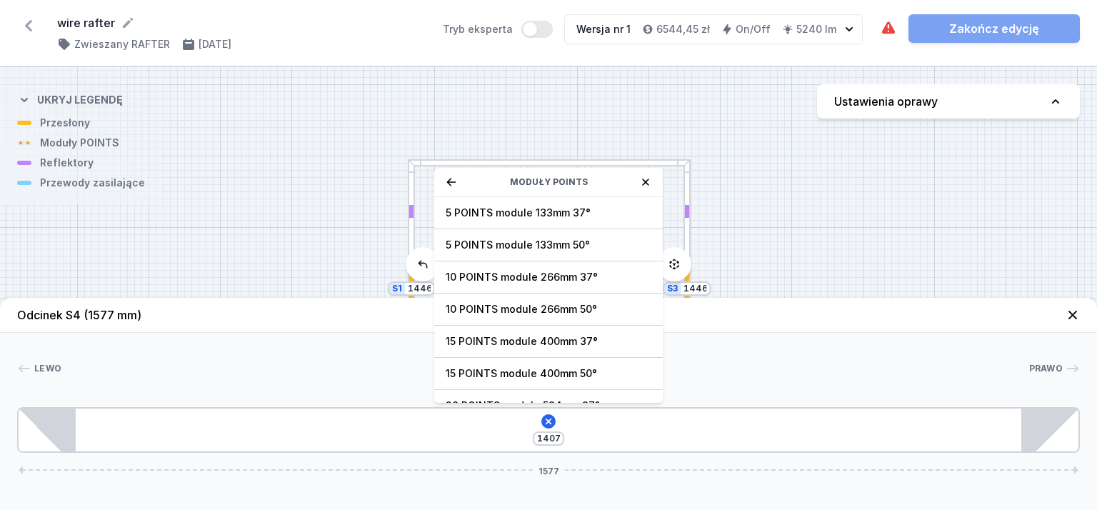
click at [653, 179] on div "Moduły POINTS" at bounding box center [548, 182] width 229 height 29
click at [647, 178] on icon at bounding box center [645, 181] width 11 height 11
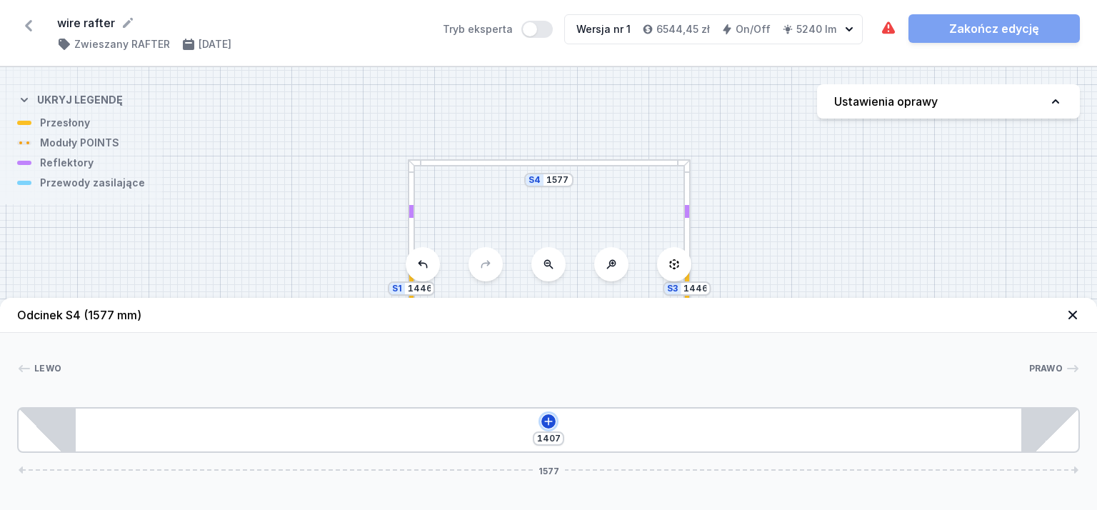
click at [549, 421] on icon at bounding box center [548, 421] width 8 height 8
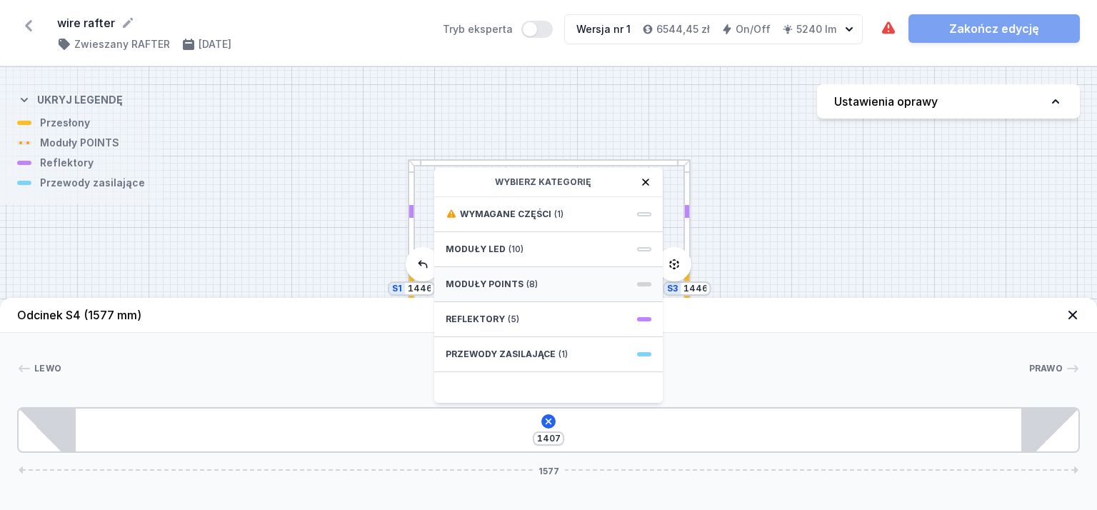
click at [489, 285] on span "Moduły POINTS" at bounding box center [485, 284] width 78 height 11
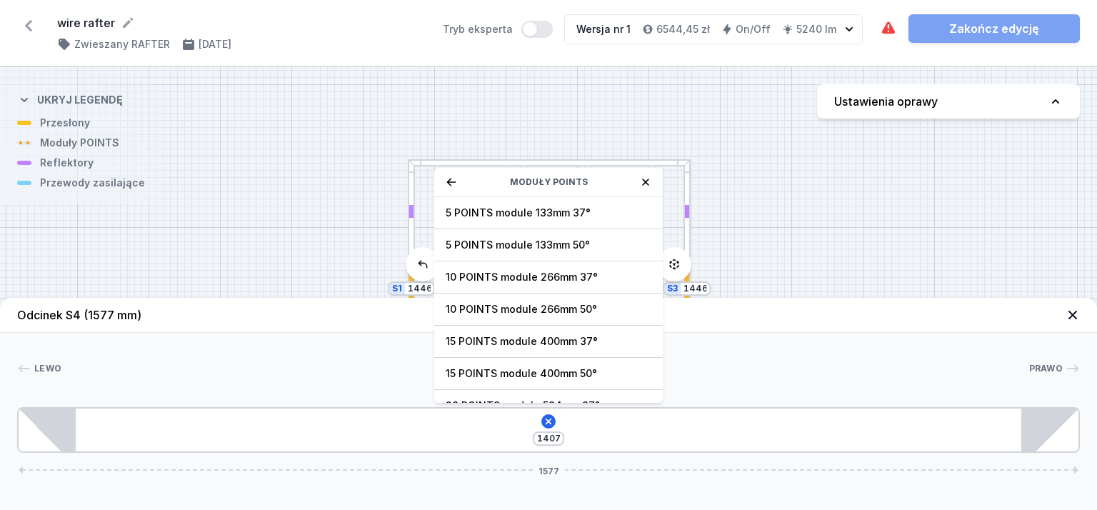
click at [646, 176] on icon at bounding box center [645, 181] width 11 height 11
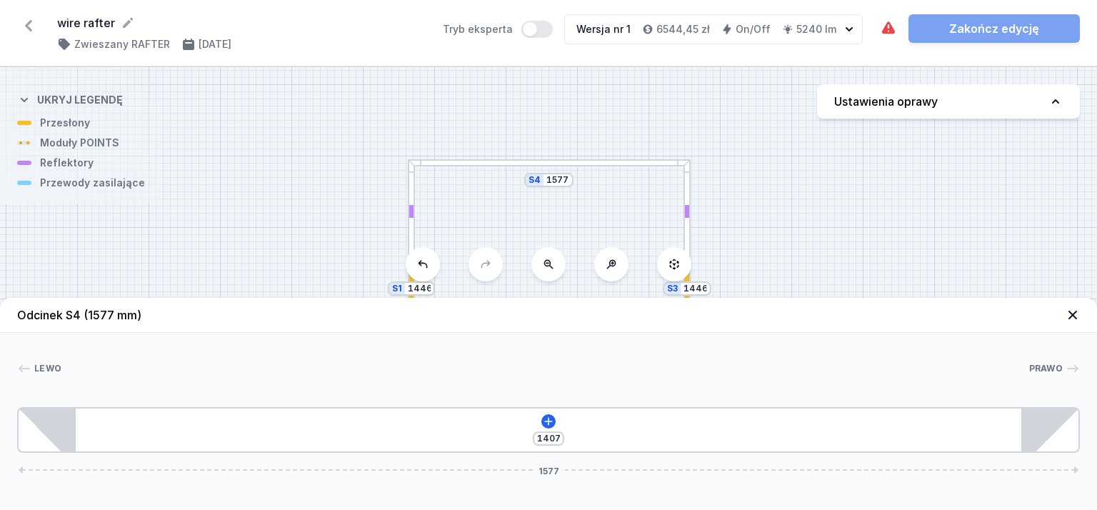
click at [545, 429] on div "1407 1577" at bounding box center [548, 430] width 1063 height 46
click at [547, 425] on icon at bounding box center [548, 421] width 11 height 11
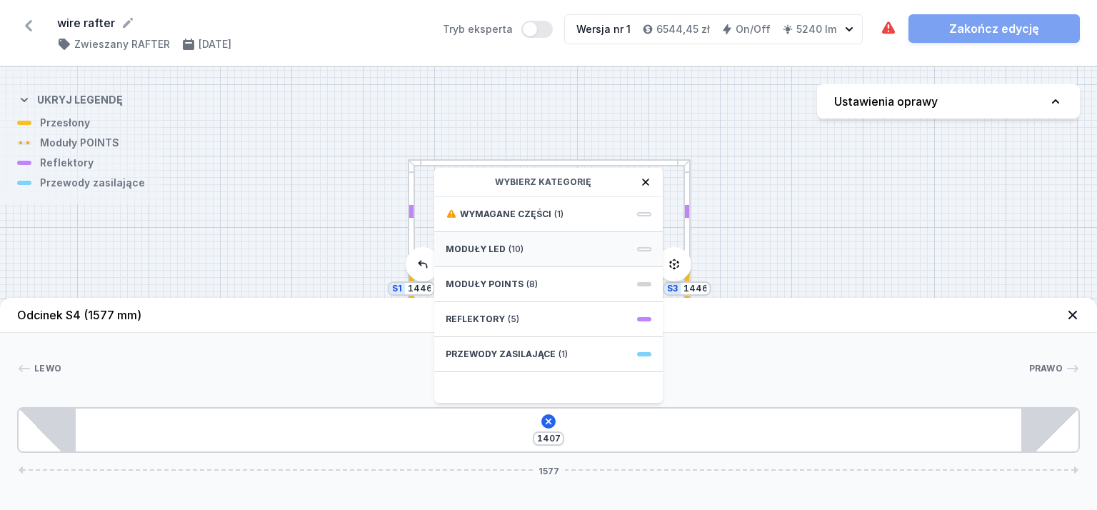
click at [489, 248] on span "Moduły LED" at bounding box center [476, 249] width 60 height 11
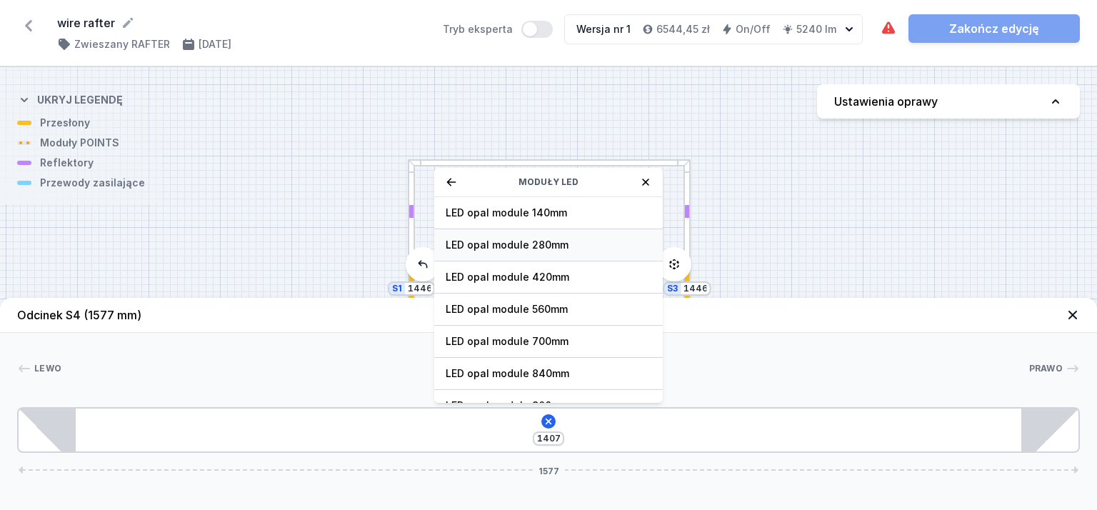
click at [530, 243] on span "LED opal module 280mm" at bounding box center [549, 245] width 206 height 14
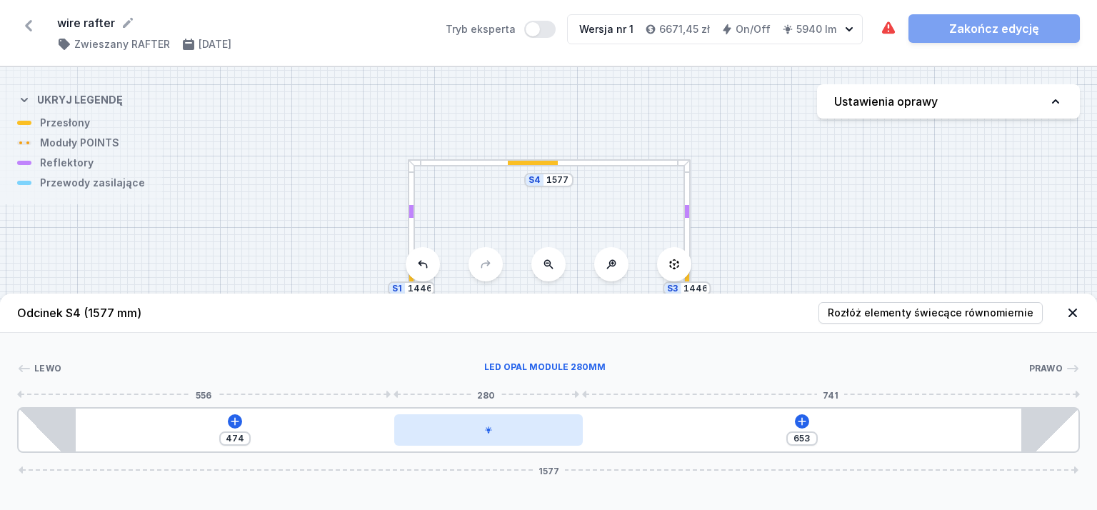
type input "652"
type input "475"
type input "651"
type input "476"
type input "647"
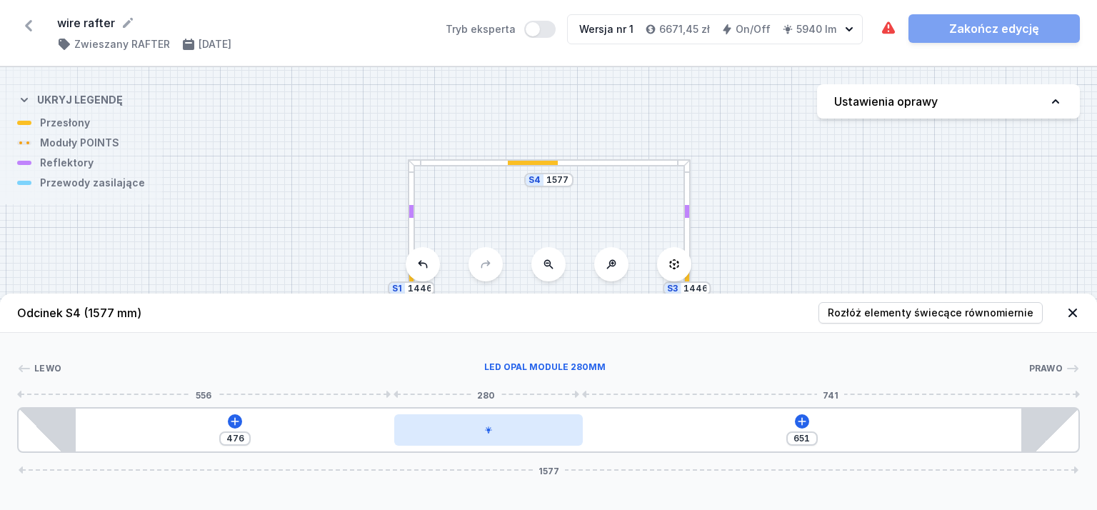
type input "480"
type input "644"
type input "483"
type input "634"
type input "493"
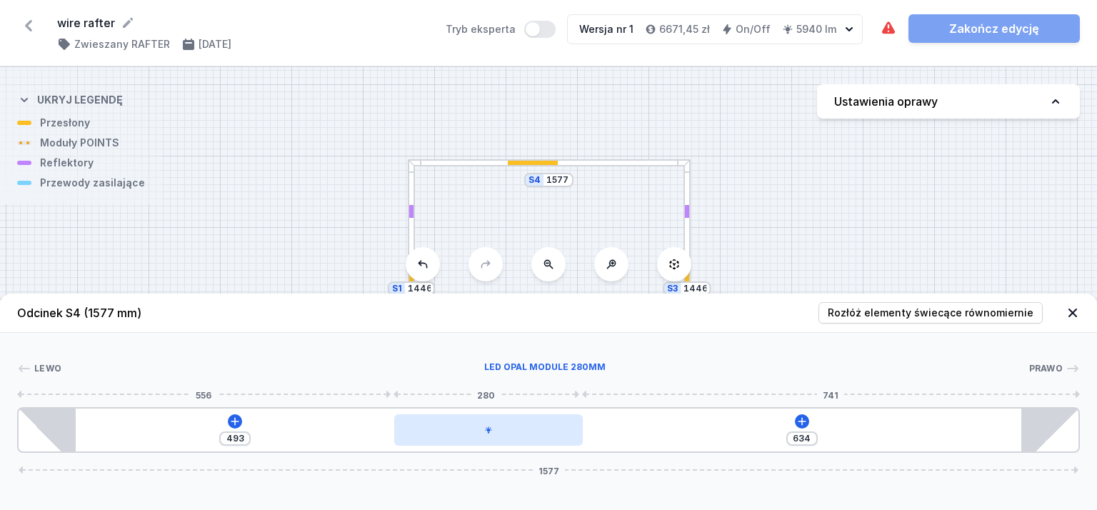
type input "621"
type input "506"
type input "613"
type input "514"
drag, startPoint x: 223, startPoint y: 432, endPoint x: 589, endPoint y: 441, distance: 366.6
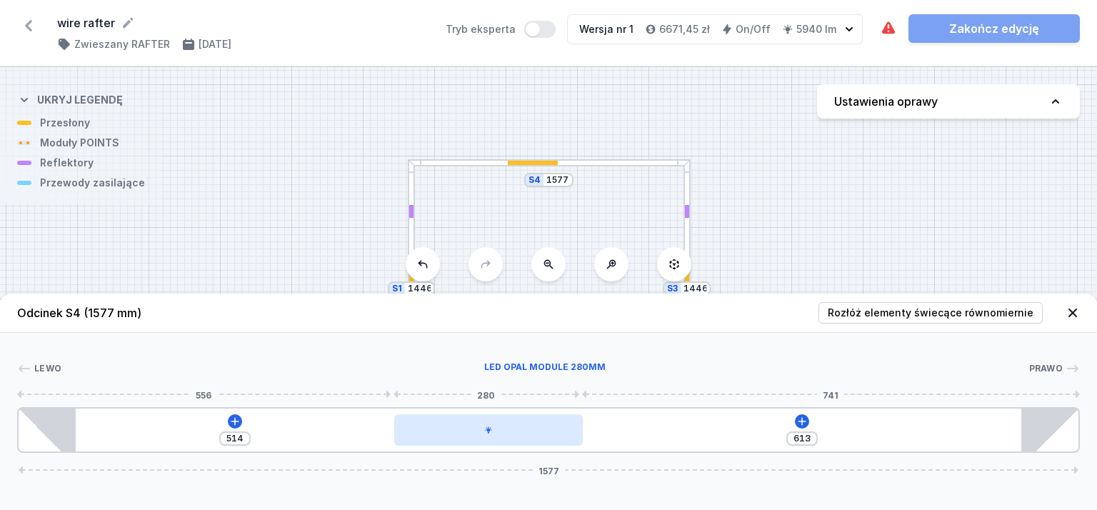
click at [582, 441] on div at bounding box center [488, 429] width 188 height 31
type input "612"
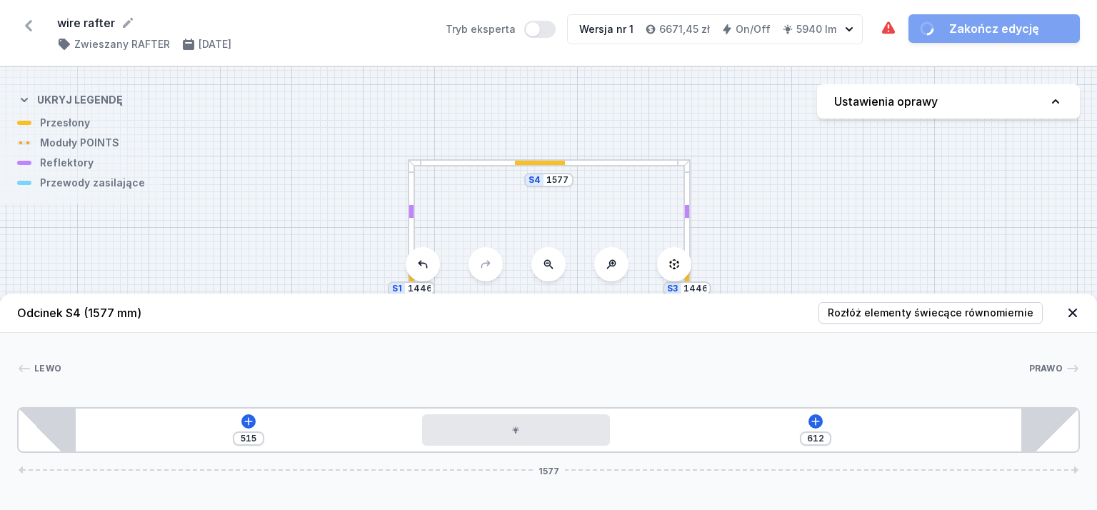
click at [256, 419] on div "515 612 1577" at bounding box center [548, 430] width 1063 height 46
click at [249, 418] on icon at bounding box center [248, 421] width 11 height 11
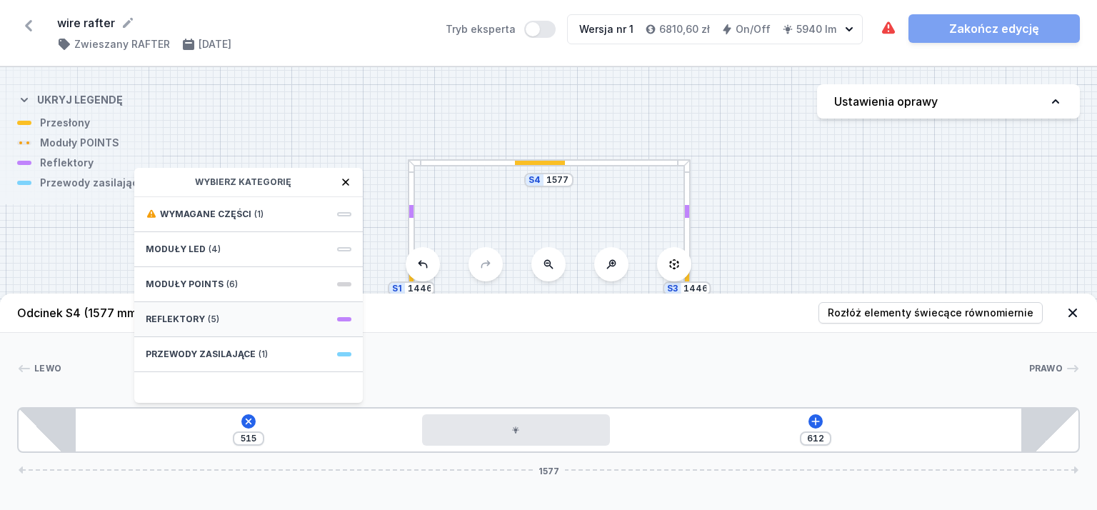
click at [209, 311] on div "Reflektory (5)" at bounding box center [248, 319] width 229 height 35
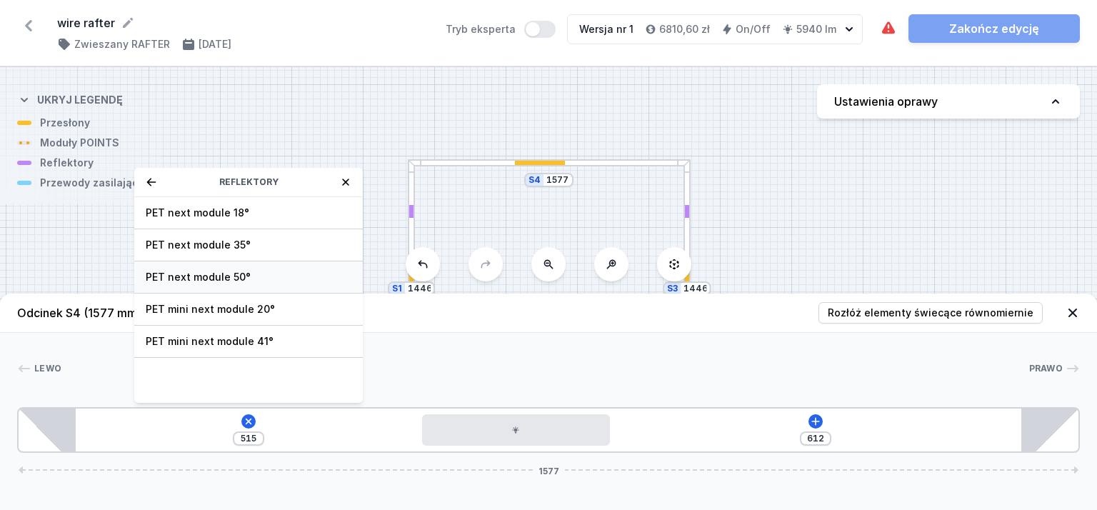
click at [243, 267] on div "PET next module 50°" at bounding box center [248, 277] width 229 height 32
type input "445"
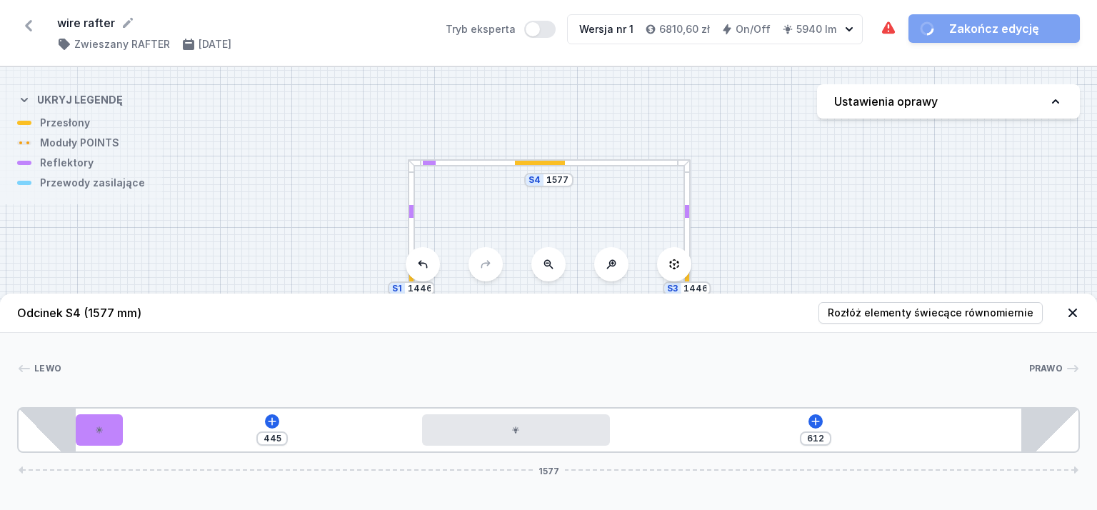
click at [124, 435] on div "445 612 1577" at bounding box center [548, 430] width 1063 height 46
click at [103, 429] on icon at bounding box center [99, 430] width 9 height 9
select select "2373"
click at [106, 382] on button at bounding box center [99, 389] width 30 height 19
type input "445"
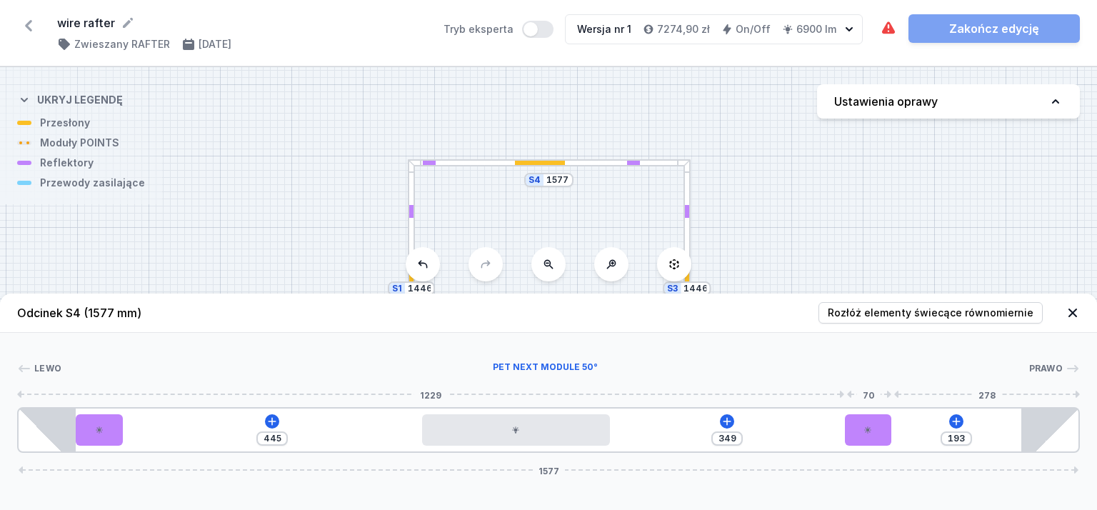
type input "172"
type input "370"
type input "149"
type input "393"
type input "126"
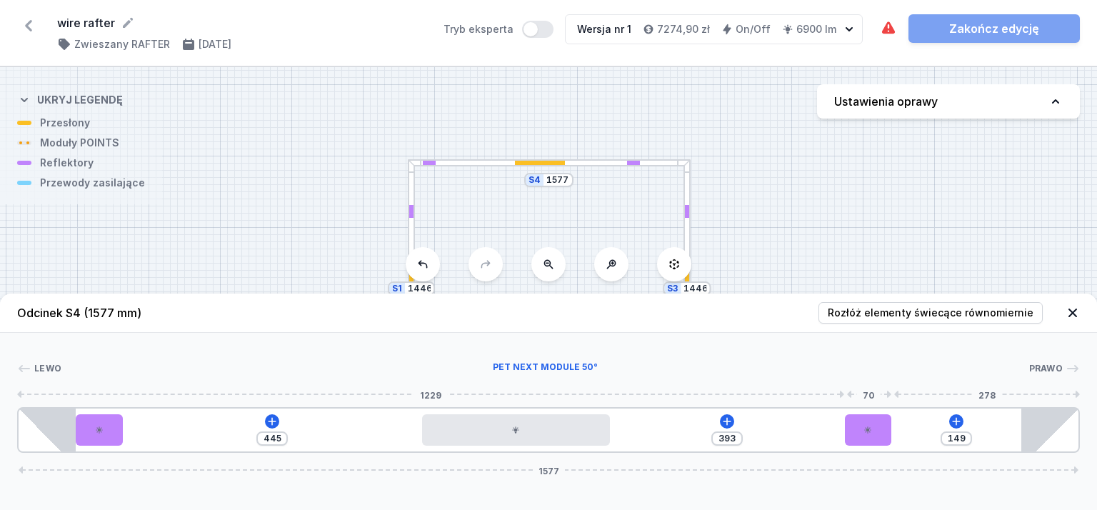
type input "416"
type input "120"
type input "422"
type input "115"
type input "427"
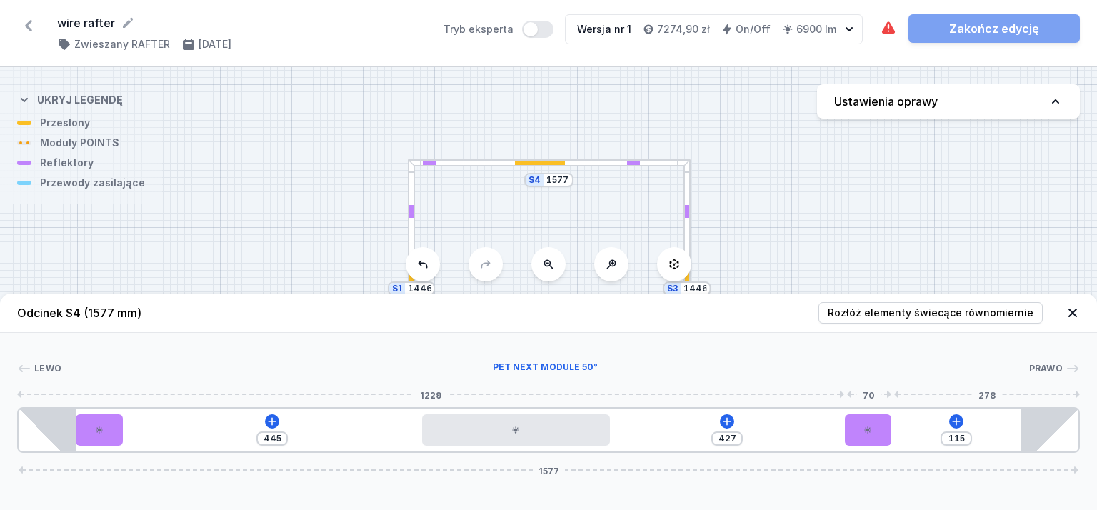
type input "111"
type input "431"
type input "102"
type input "440"
type input "96"
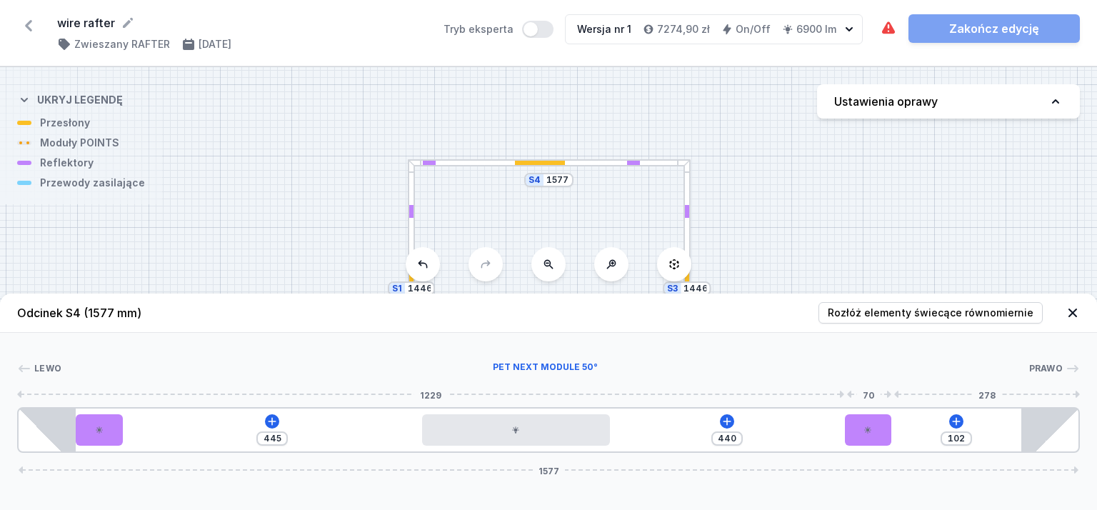
type input "446"
drag, startPoint x: 149, startPoint y: 429, endPoint x: 974, endPoint y: 378, distance: 827.4
type input "80"
type input "462"
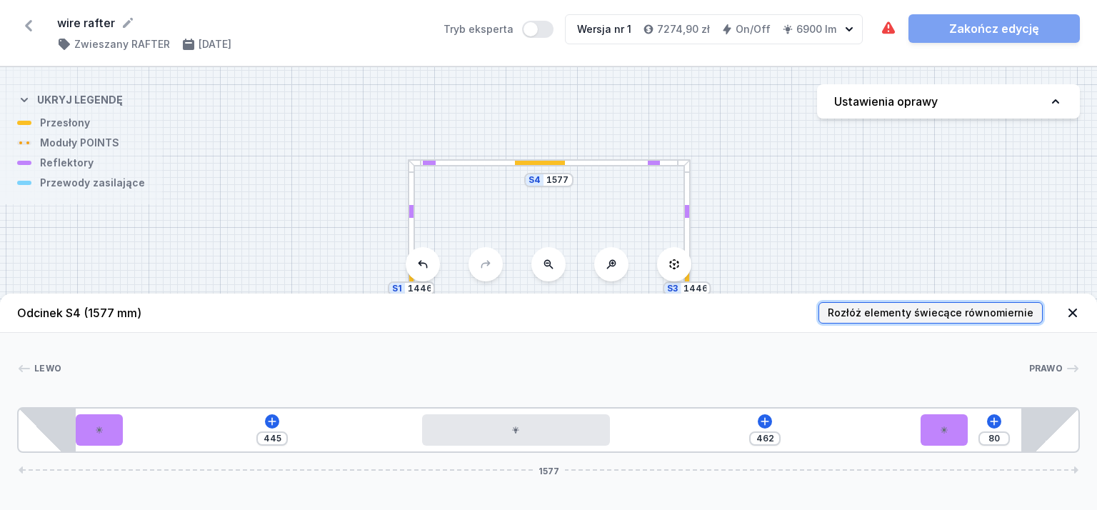
click at [949, 304] on button "Rozłóż elementy świecące równomiernie" at bounding box center [931, 312] width 224 height 21
type input "205"
type input "289"
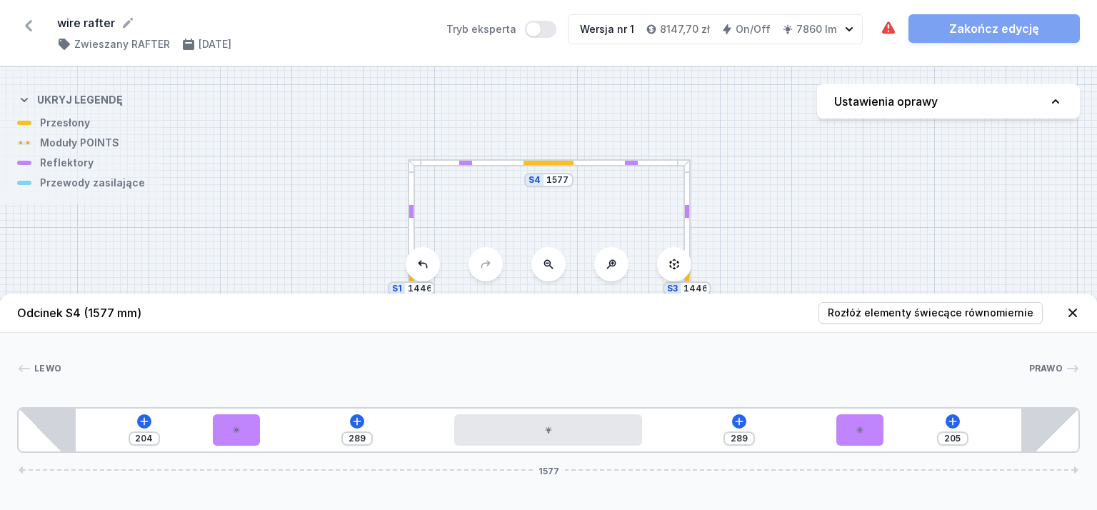
drag, startPoint x: 827, startPoint y: 219, endPoint x: 726, endPoint y: 249, distance: 105.8
click at [827, 219] on div "S4 1577 S3 1446 S2 1577 S1 1446" at bounding box center [548, 288] width 1097 height 443
click at [1075, 311] on icon at bounding box center [1073, 313] width 14 height 14
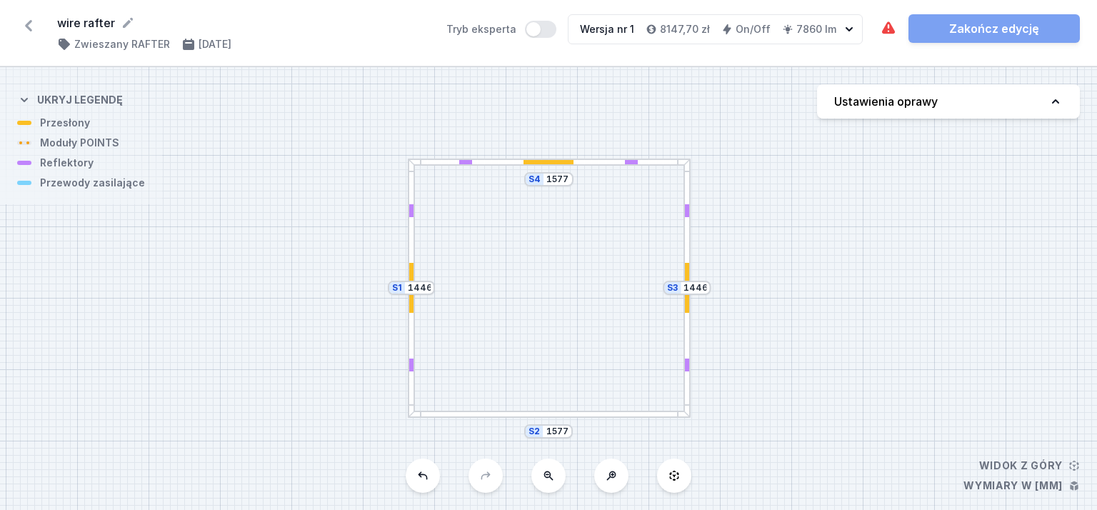
click at [598, 419] on div "S4 1577 S3 1446 S2 1577 S1 1446" at bounding box center [548, 288] width 1097 height 443
click at [586, 415] on div at bounding box center [548, 414] width 281 height 7
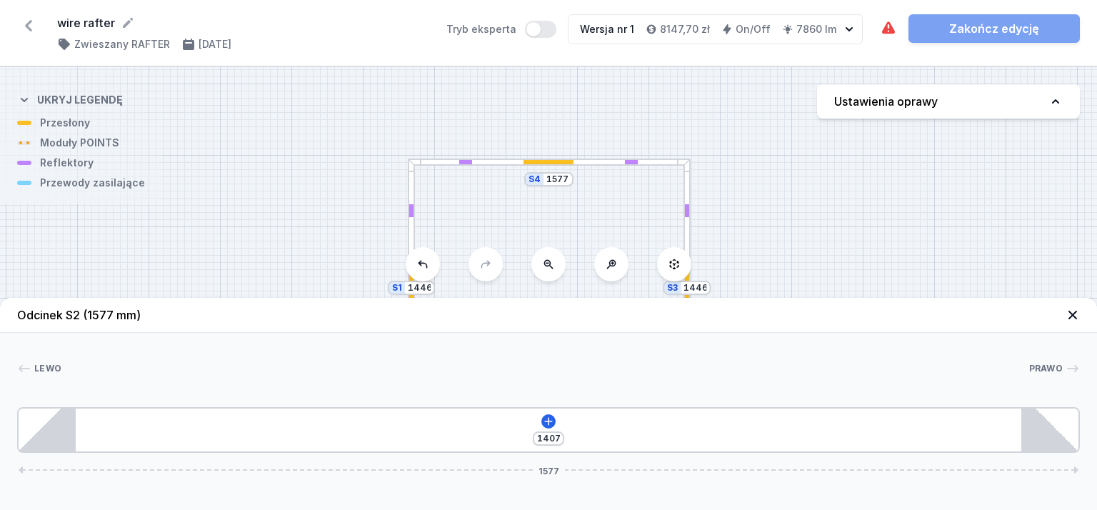
click at [559, 427] on div "1407 1577" at bounding box center [548, 430] width 1063 height 46
click at [547, 418] on icon at bounding box center [548, 421] width 11 height 11
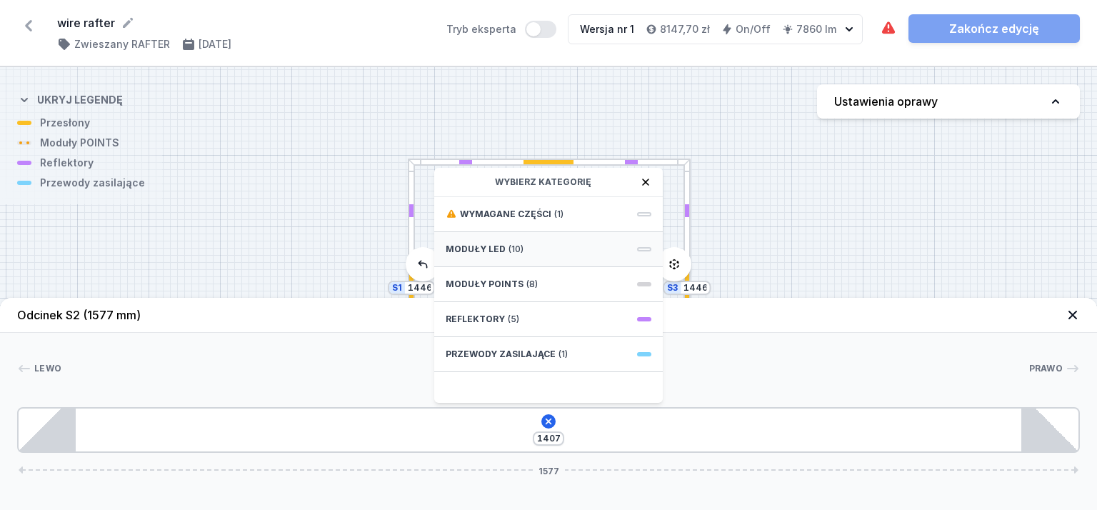
click at [510, 252] on span "(10)" at bounding box center [516, 249] width 15 height 11
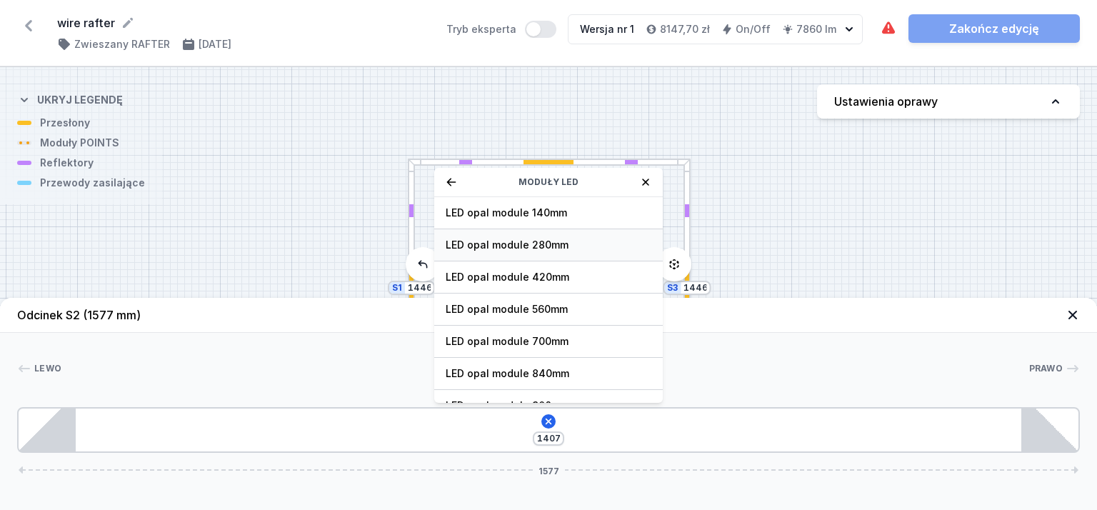
click at [523, 253] on div "LED opal module 280mm" at bounding box center [548, 245] width 229 height 32
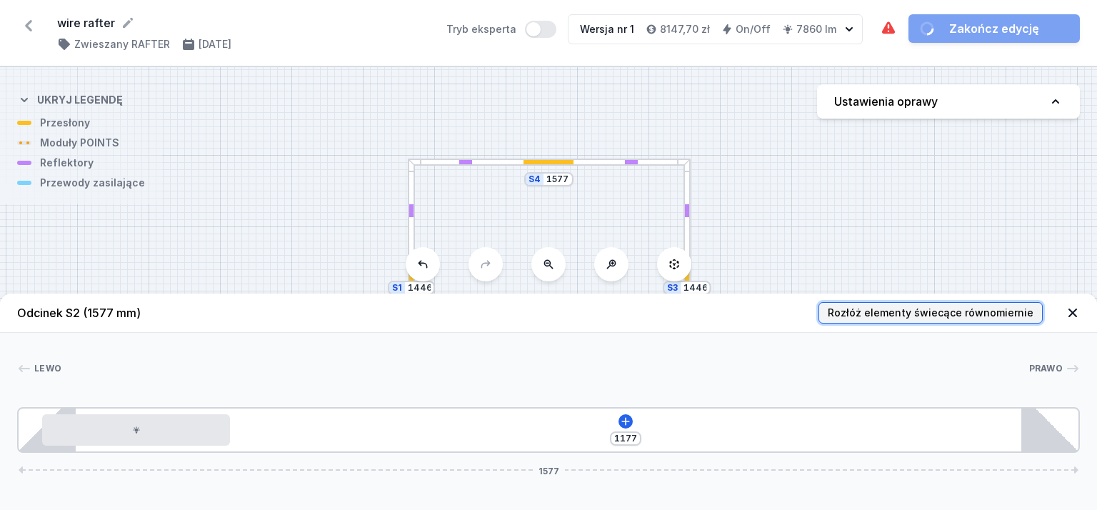
click at [894, 309] on span "Rozłóż elementy świecące równomiernie" at bounding box center [931, 313] width 206 height 14
type input "563"
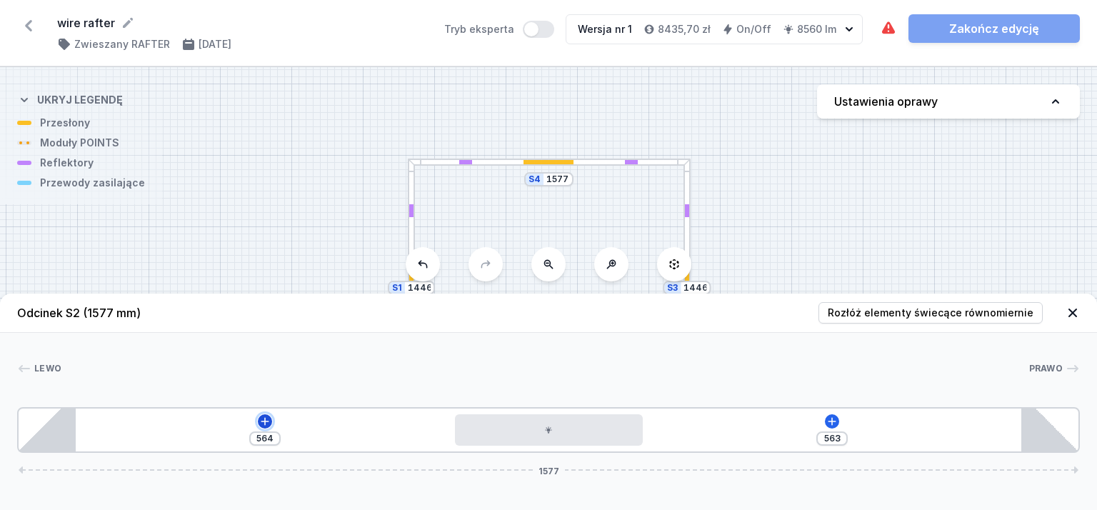
click at [266, 421] on icon at bounding box center [265, 421] width 8 height 8
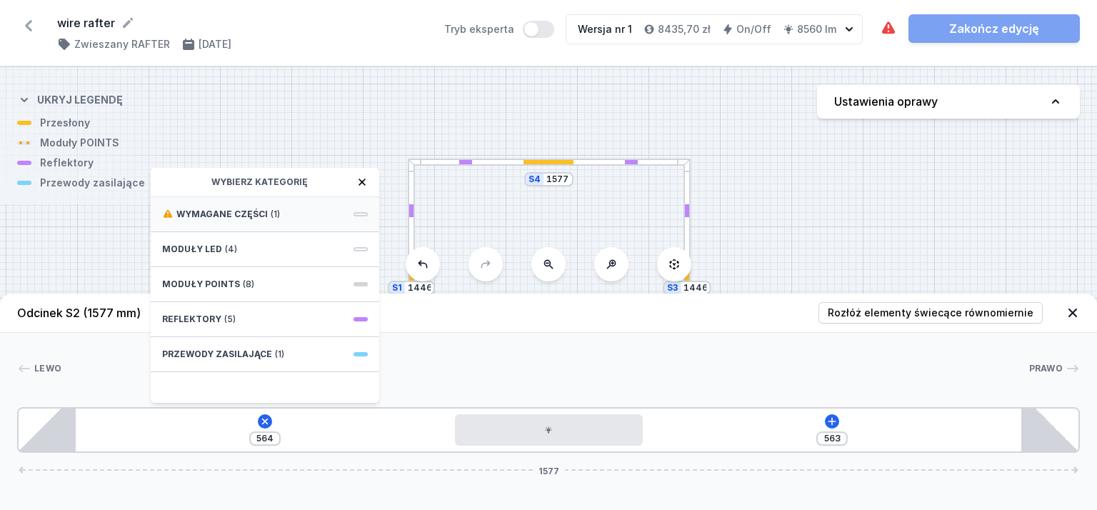
click at [235, 212] on span "Wymagane części" at bounding box center [221, 214] width 91 height 11
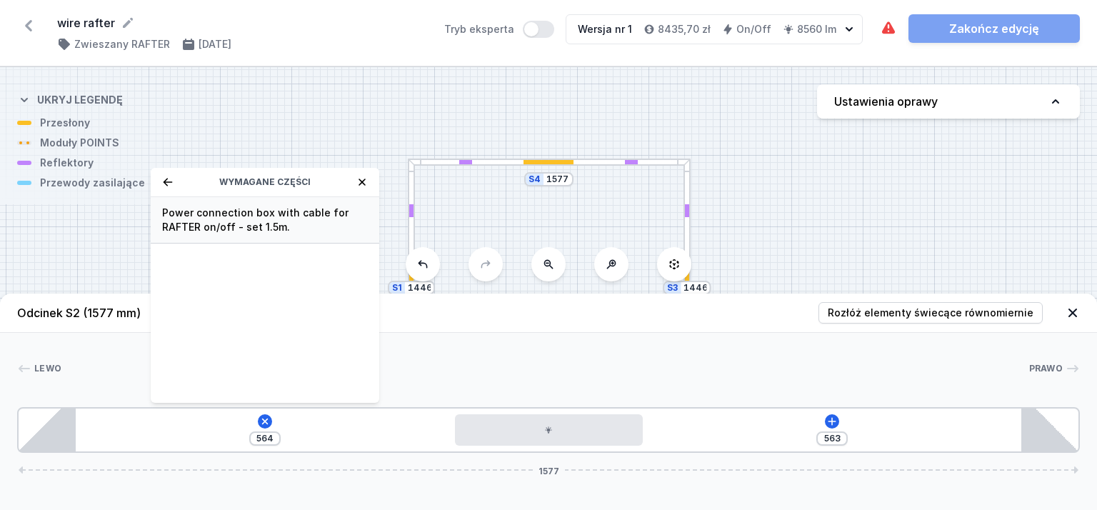
click at [249, 220] on span "Power connection box with cable for RAFTER on/off - set 1.5m." at bounding box center [265, 220] width 206 height 29
type input "534"
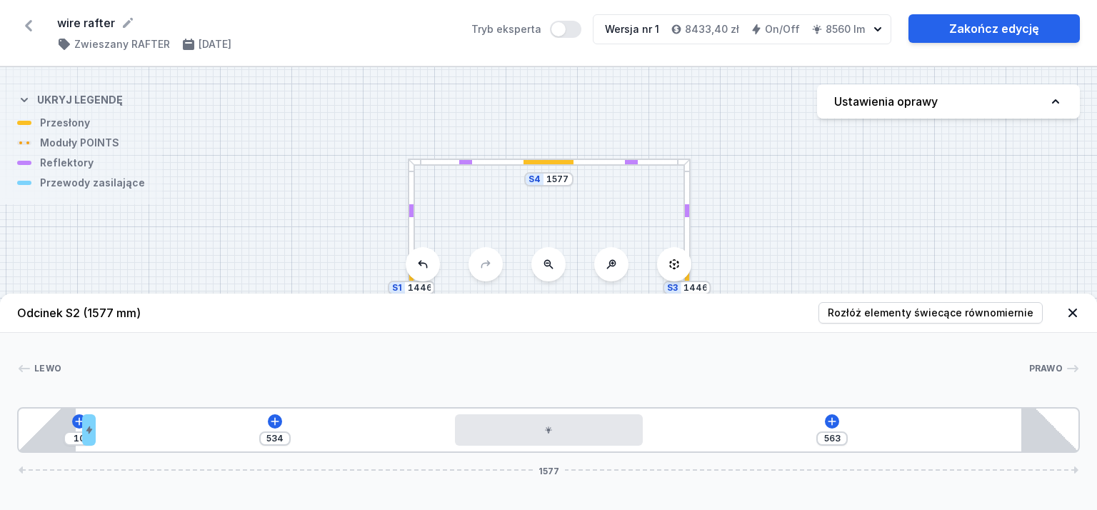
click at [925, 283] on div "S4 1577 S3 1446 S2 1577 S1 1446" at bounding box center [548, 288] width 1097 height 443
click at [1002, 35] on link "Zakończ edycję" at bounding box center [994, 28] width 171 height 29
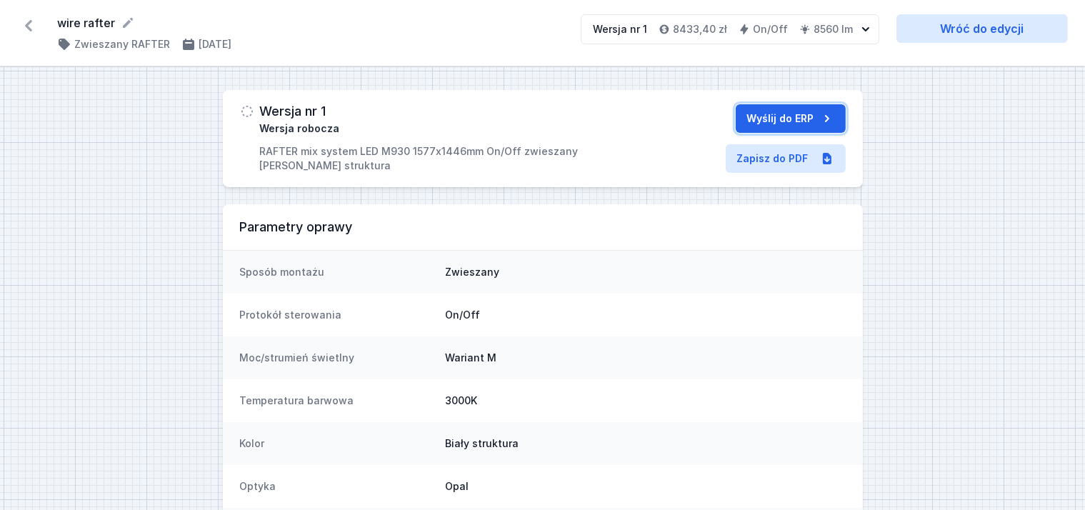
click at [790, 119] on button "Wyślij do ERP" at bounding box center [791, 118] width 110 height 29
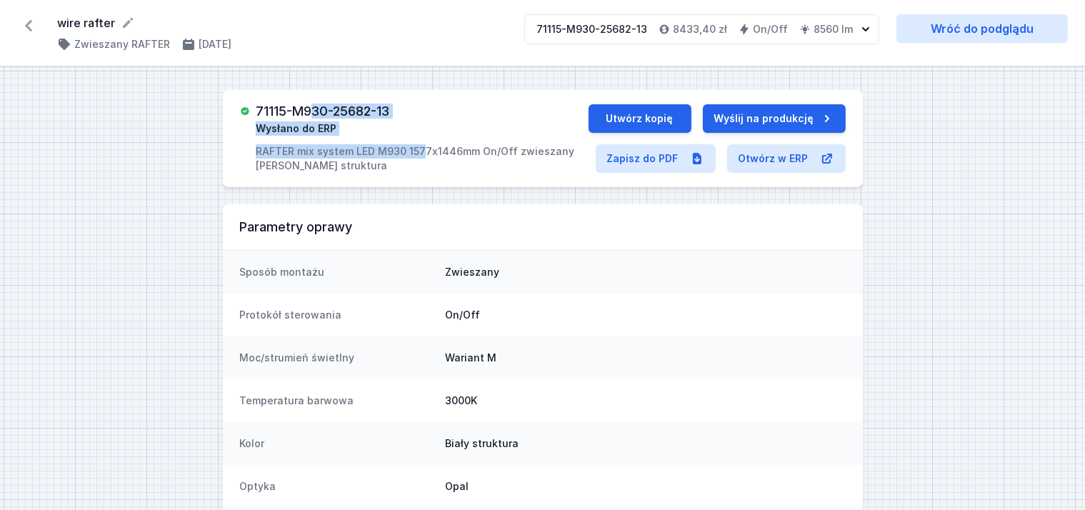
drag, startPoint x: 427, startPoint y: 124, endPoint x: 310, endPoint y: 115, distance: 116.8
click at [310, 115] on div "71115-M930-25682-13 Wysłano do ERP RAFTER mix system LED M930 1577x1446mm On/Of…" at bounding box center [422, 138] width 332 height 69
click at [409, 114] on div "71115-M930-25682-13 Wysłano do ERP RAFTER mix system LED M930 1577x1446mm On/Of…" at bounding box center [422, 138] width 332 height 69
click at [388, 111] on h3 "71115-M930-25682-13" at bounding box center [323, 111] width 134 height 14
drag, startPoint x: 393, startPoint y: 111, endPoint x: 258, endPoint y: 112, distance: 135.0
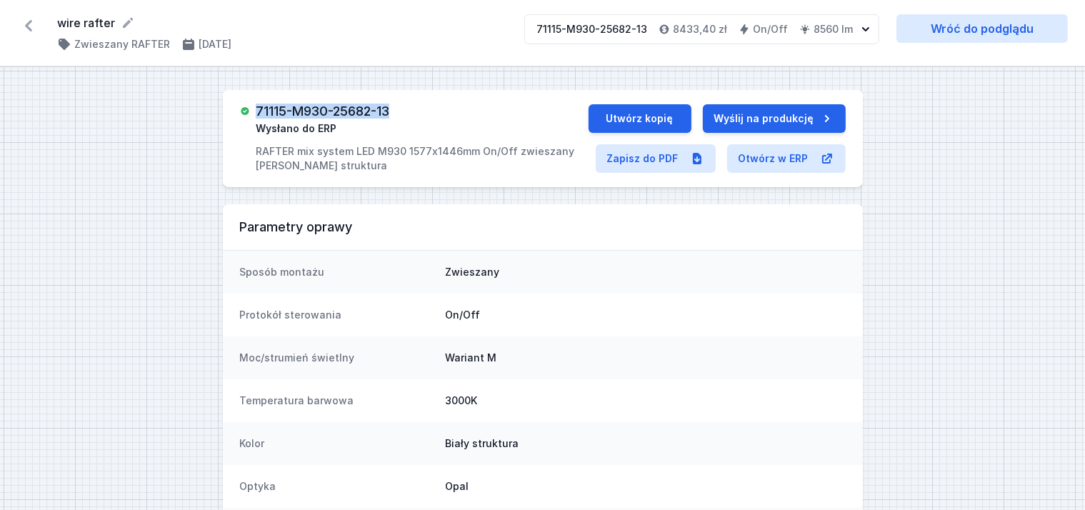
click at [258, 112] on h3 "71115-M930-25682-13" at bounding box center [323, 111] width 134 height 14
copy h3 "71115-M930-25682-13"
